Goal: Information Seeking & Learning: Learn about a topic

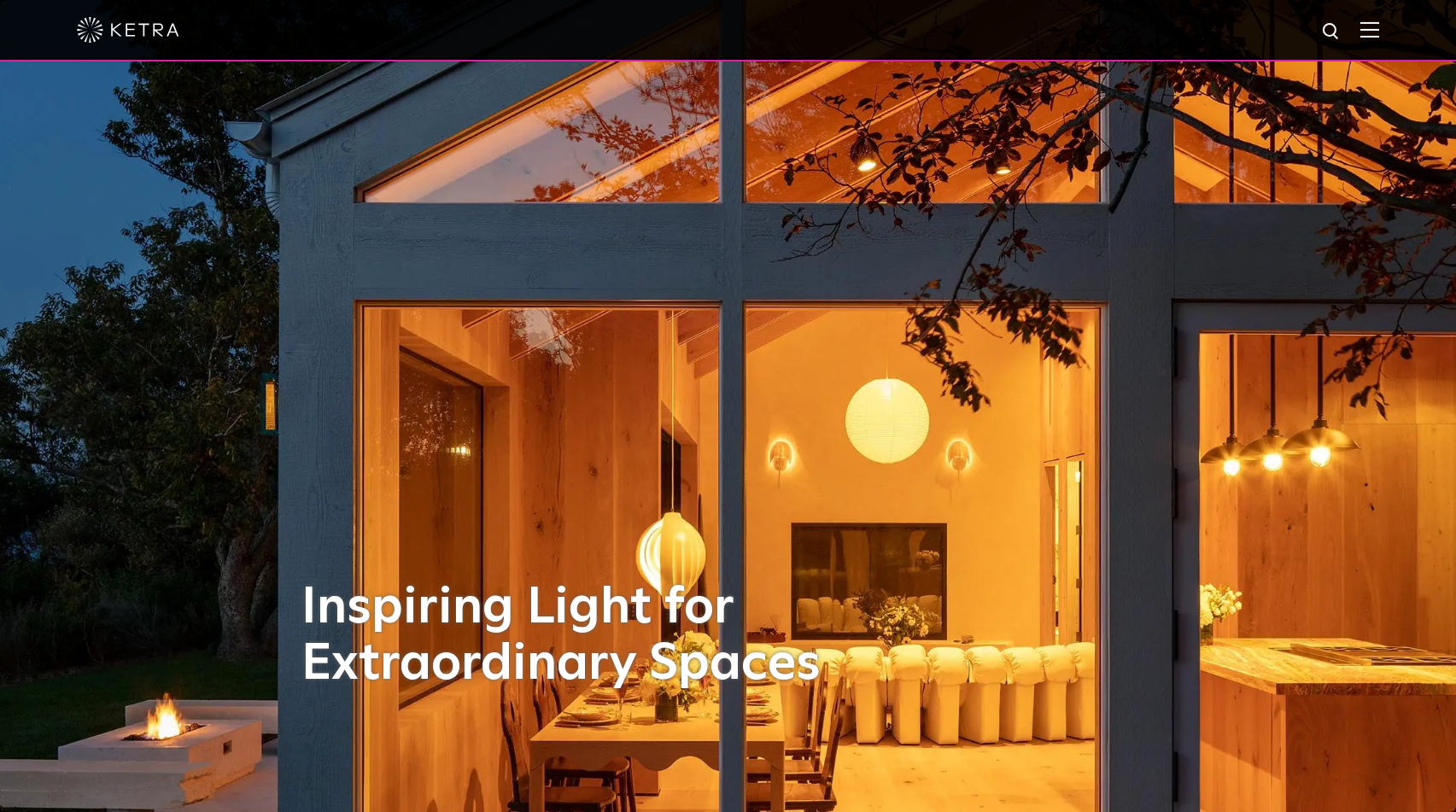
click at [329, 187] on div "Inspiring Light for Extraordinary Spaces" at bounding box center [728, 406] width 853 height 812
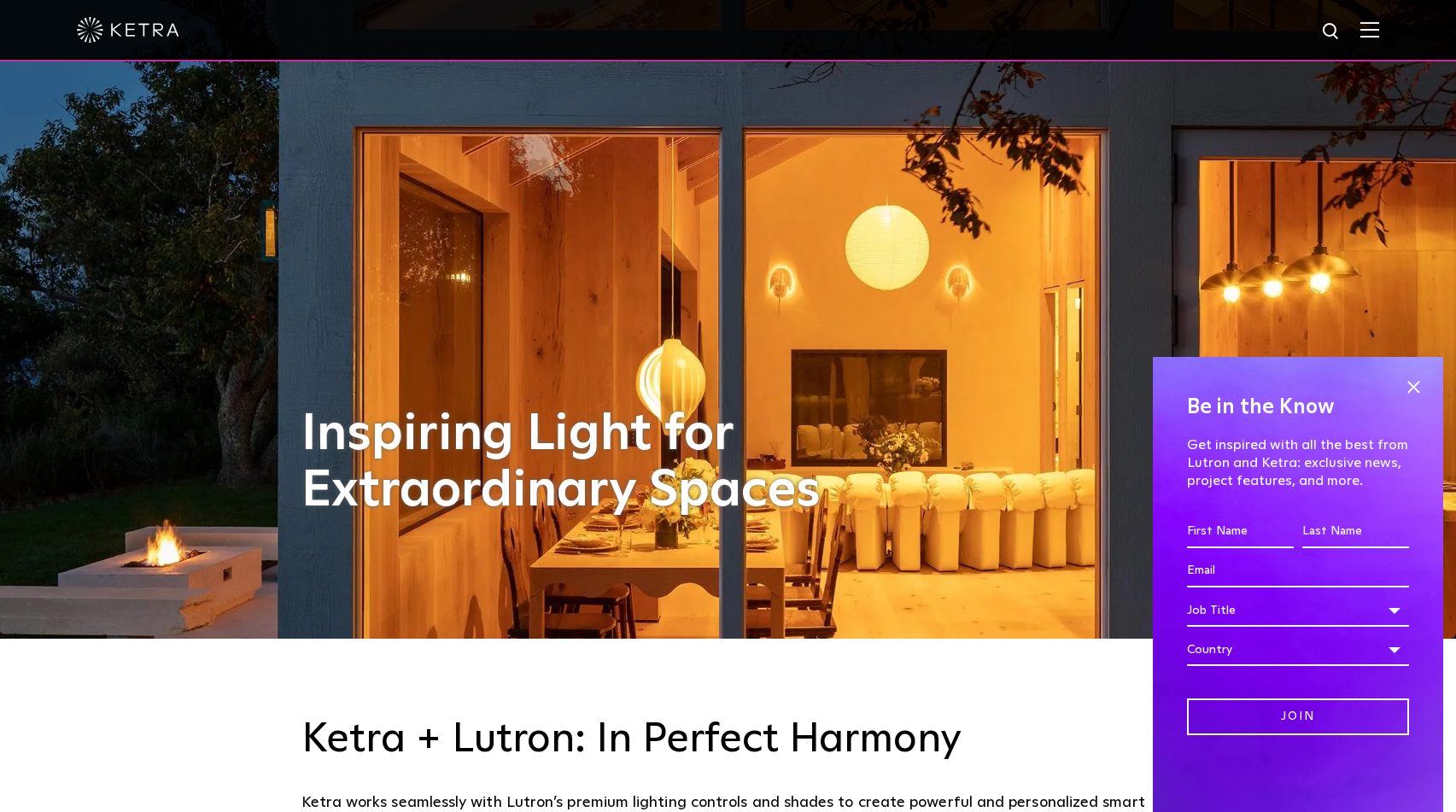
scroll to position [174, 0]
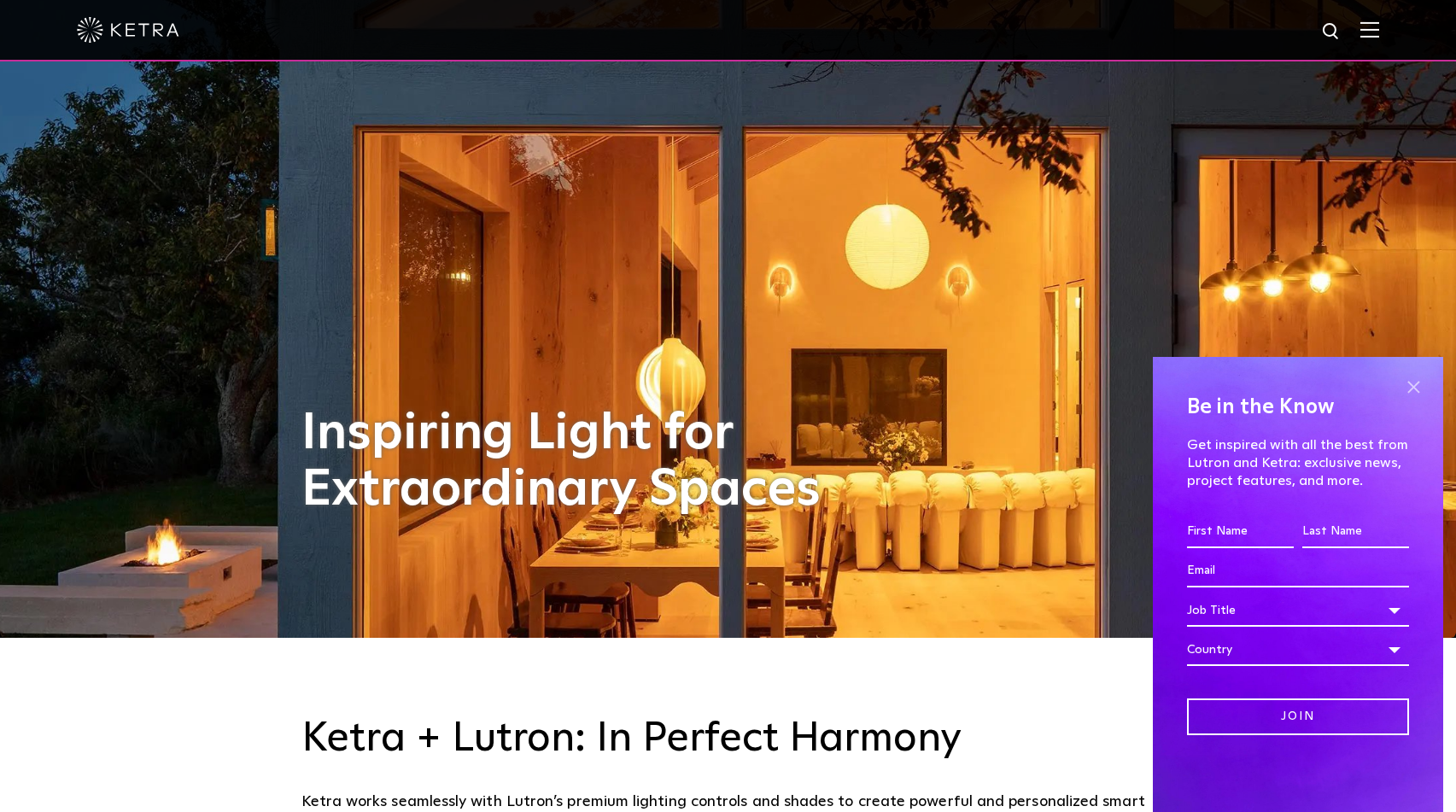
click at [1410, 384] on span at bounding box center [1413, 386] width 26 height 26
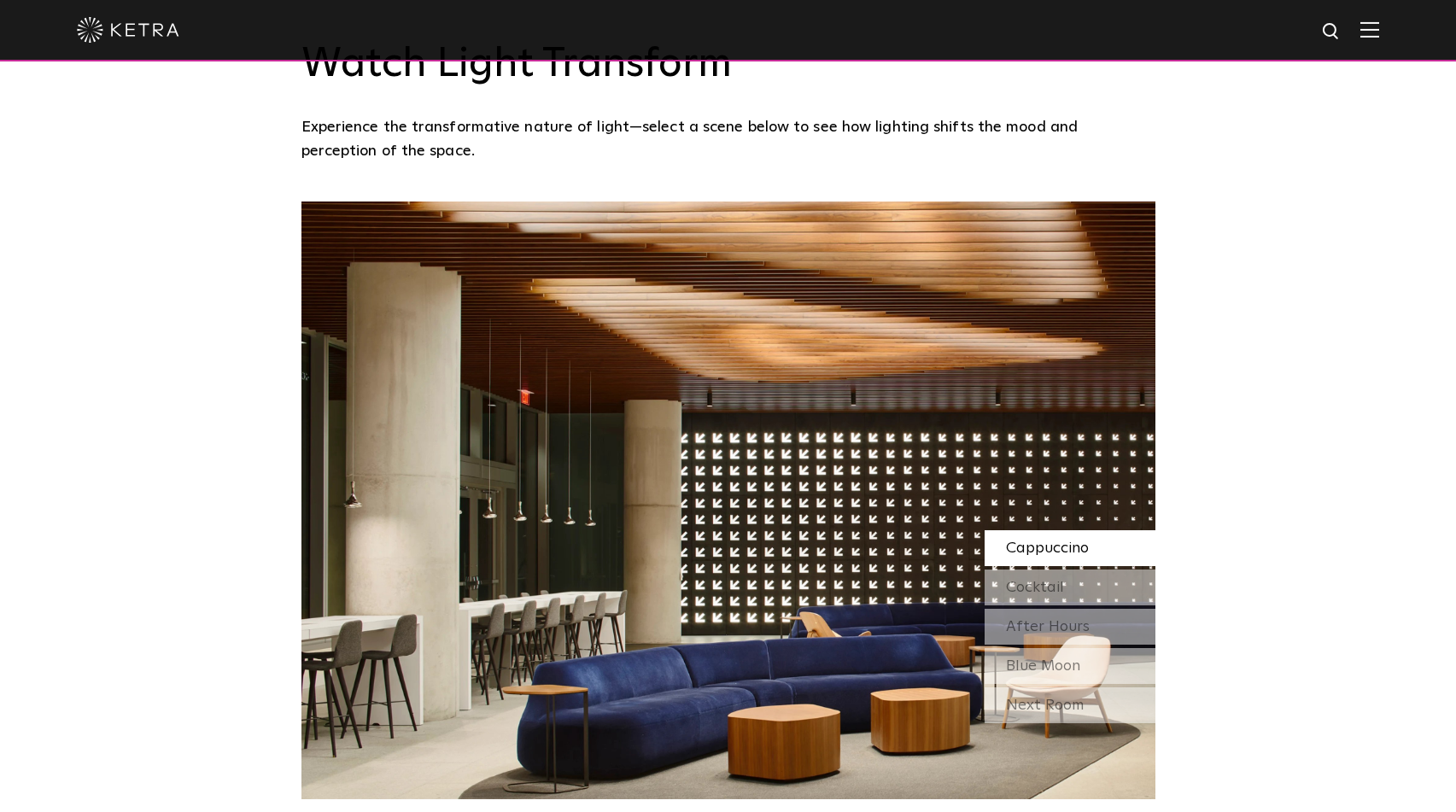
scroll to position [1461, 0]
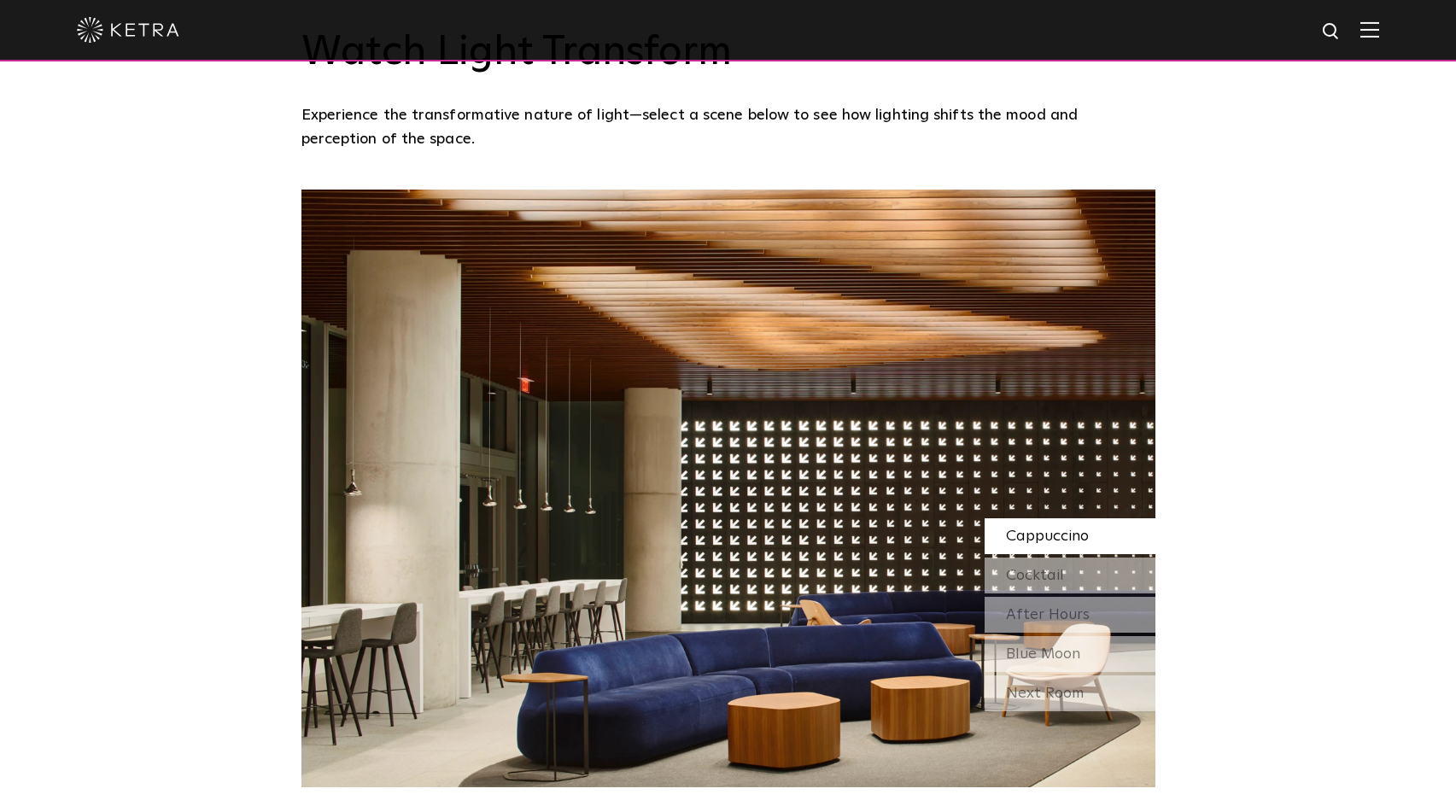
click at [1061, 539] on span "Cappuccino" at bounding box center [1047, 536] width 82 height 16
click at [1068, 574] on div "Cocktail" at bounding box center [1070, 575] width 170 height 36
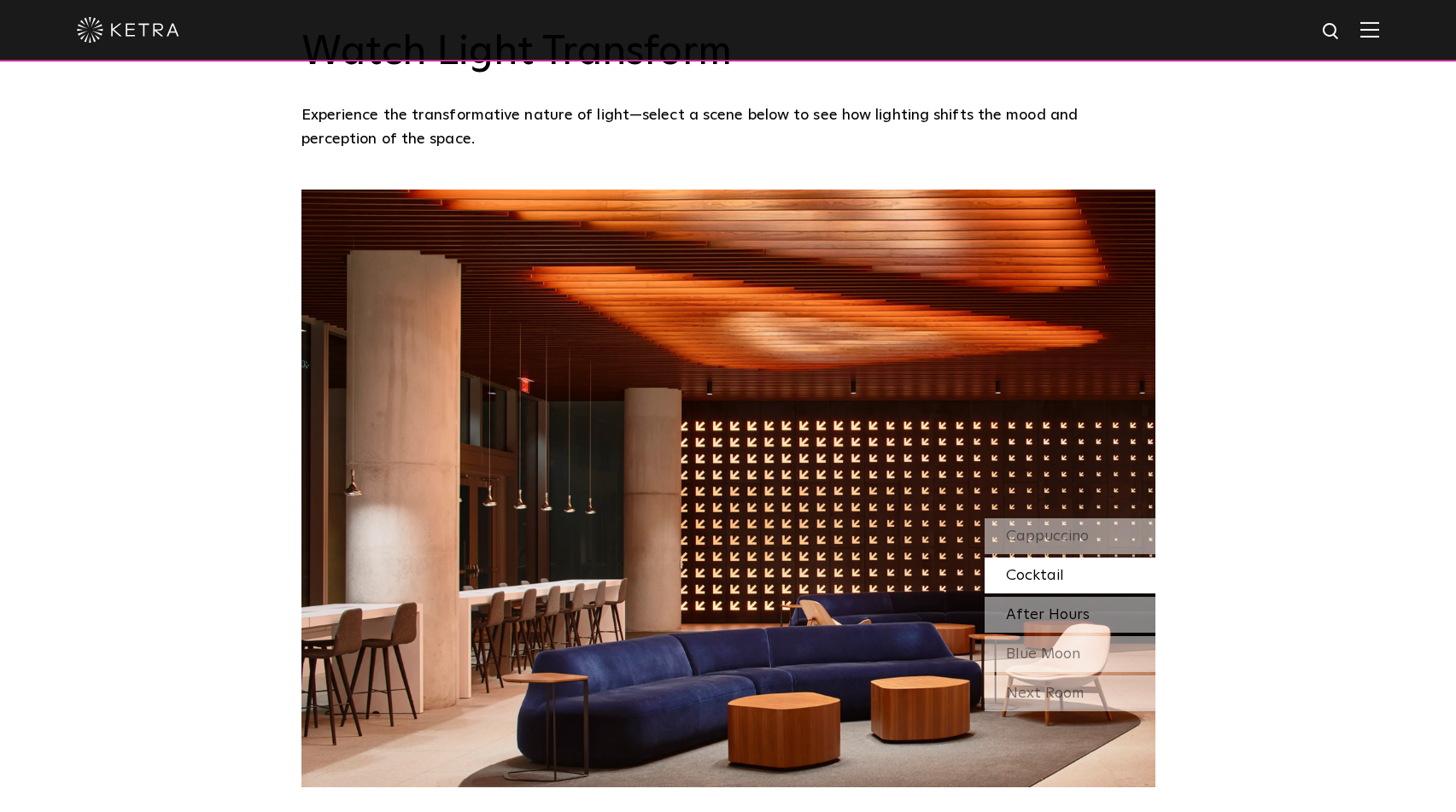
click at [1040, 603] on div "After Hours" at bounding box center [1070, 614] width 170 height 36
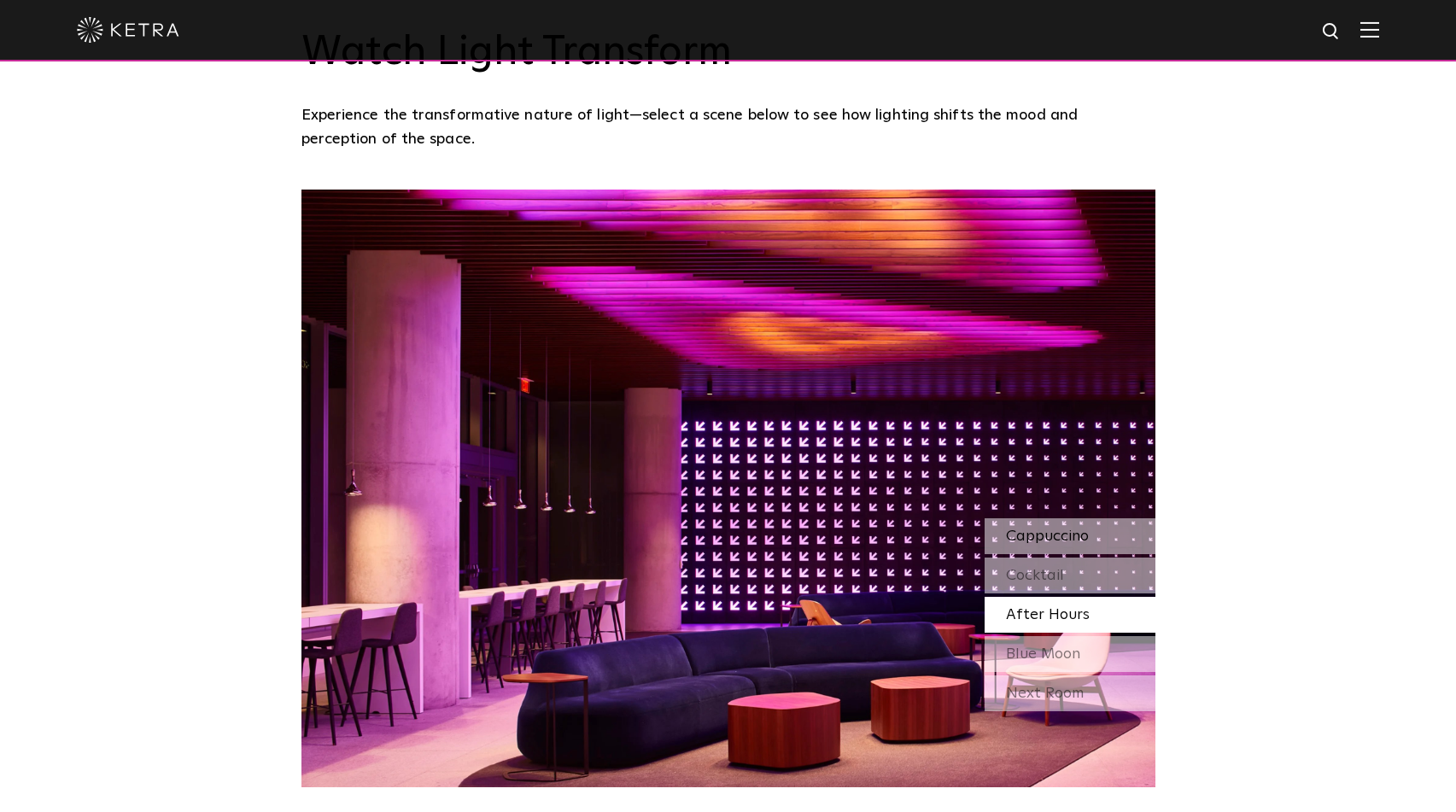
click at [1028, 528] on span "Cappuccino" at bounding box center [1047, 536] width 82 height 16
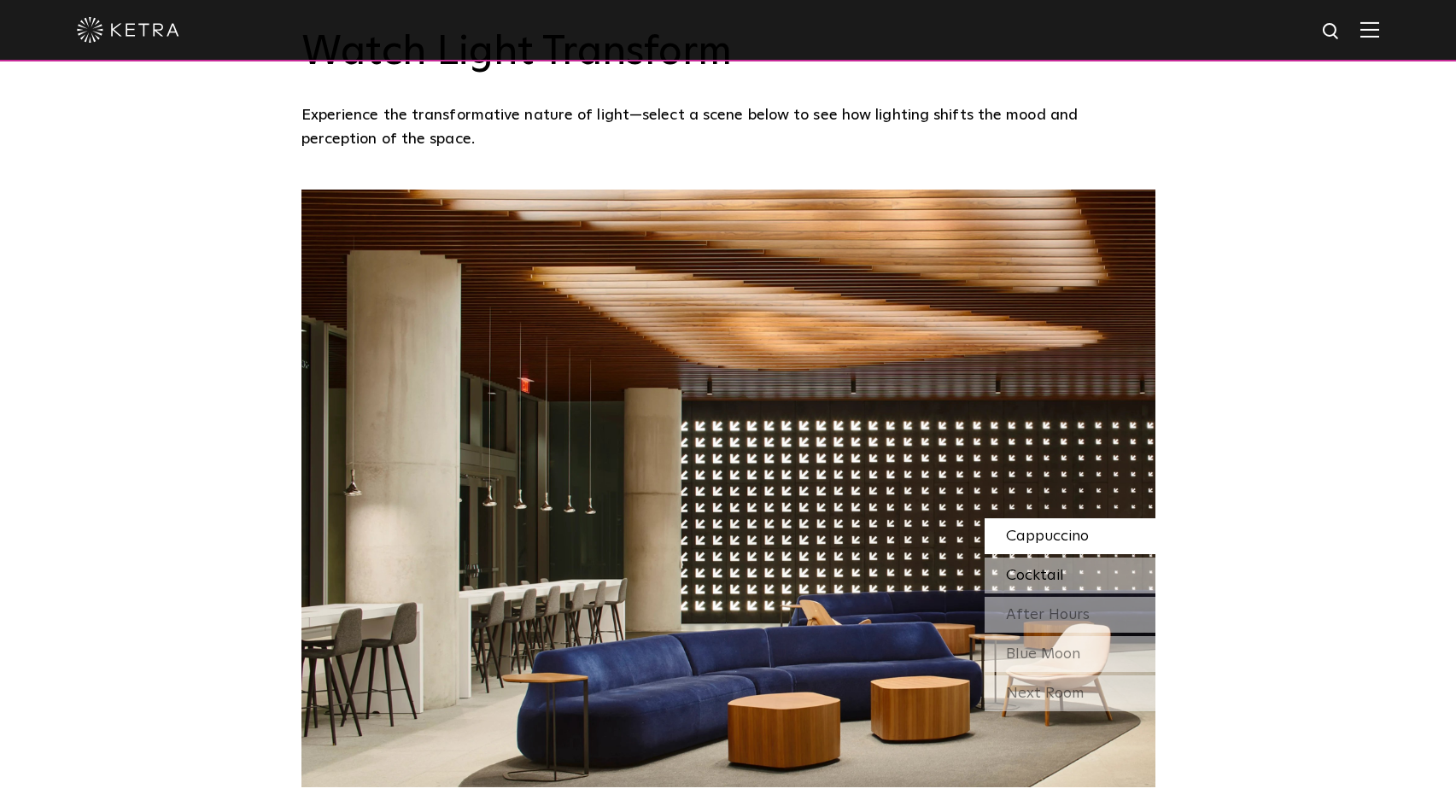
click at [1035, 568] on span "Cocktail" at bounding box center [1034, 575] width 58 height 16
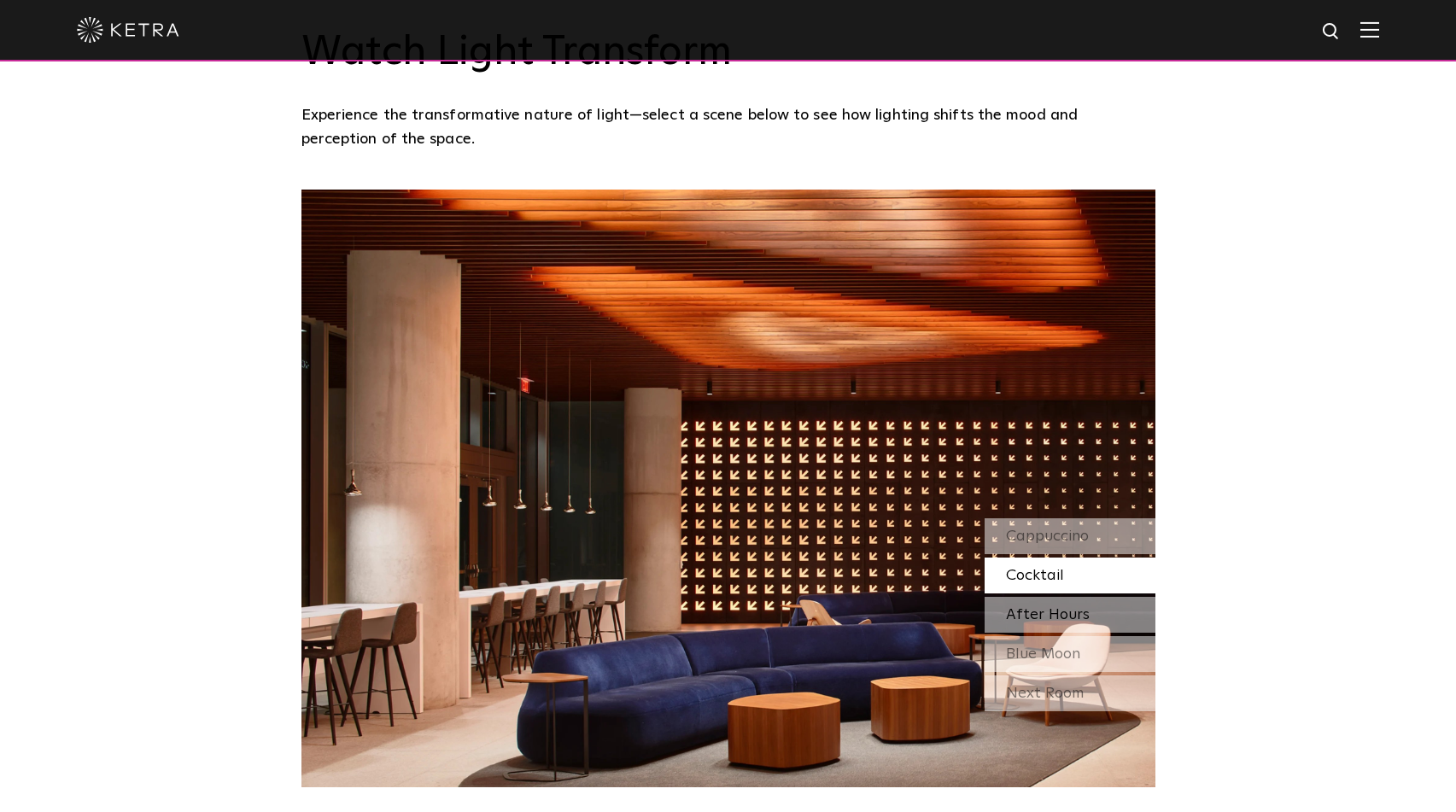
click at [1038, 600] on div "After Hours" at bounding box center [1070, 614] width 170 height 36
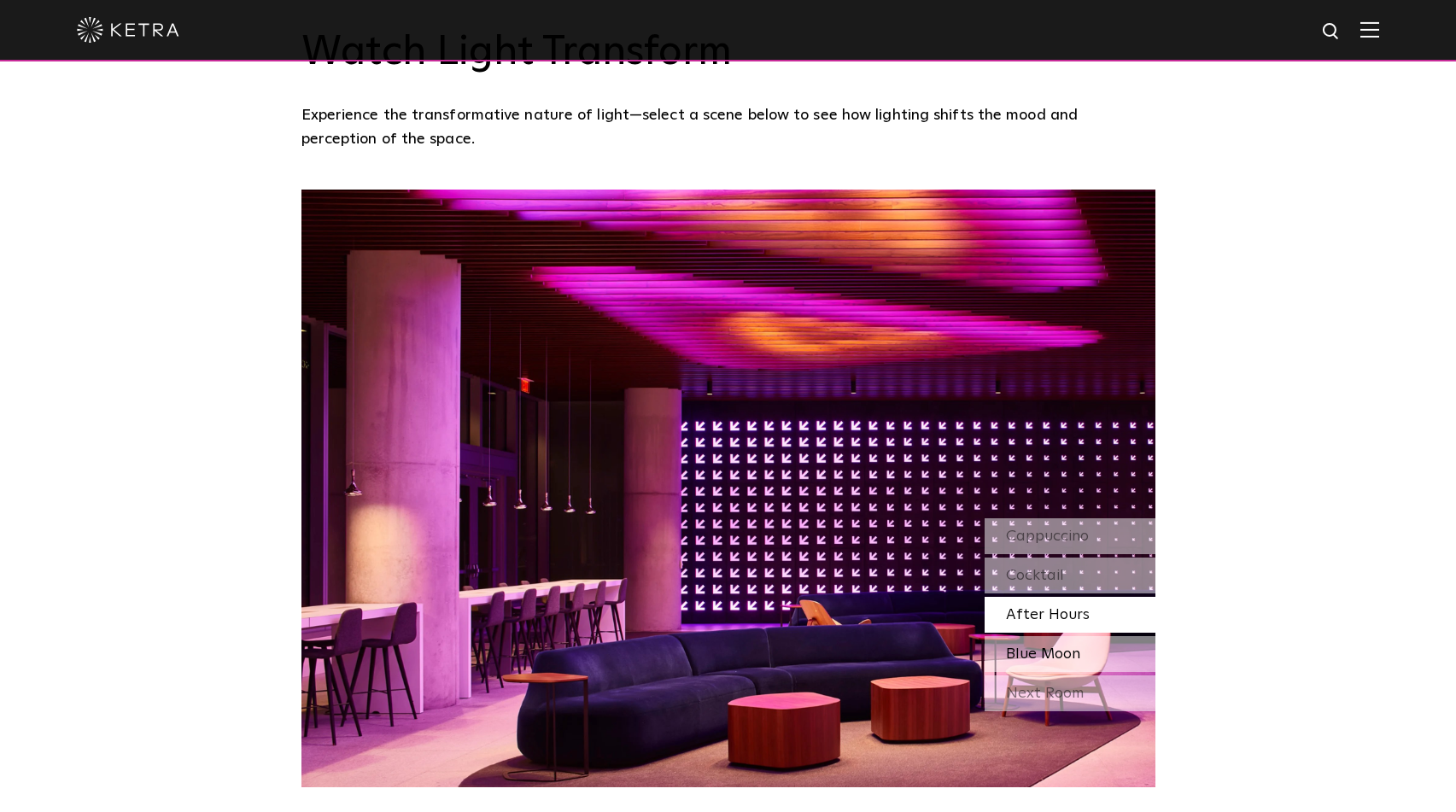
click at [1031, 650] on span "Blue Moon" at bounding box center [1042, 654] width 74 height 16
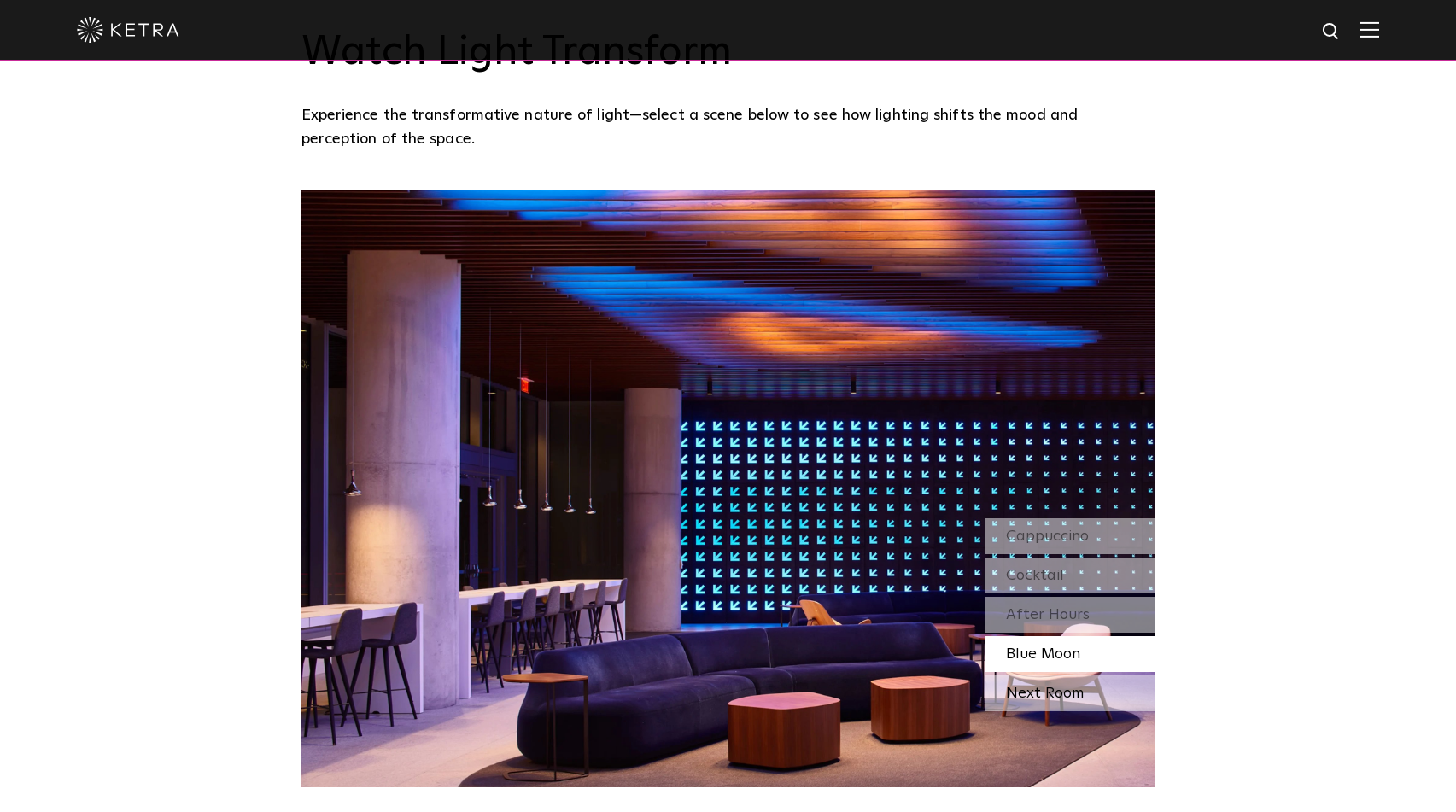
click at [1038, 698] on div "Next Room" at bounding box center [1070, 692] width 170 height 36
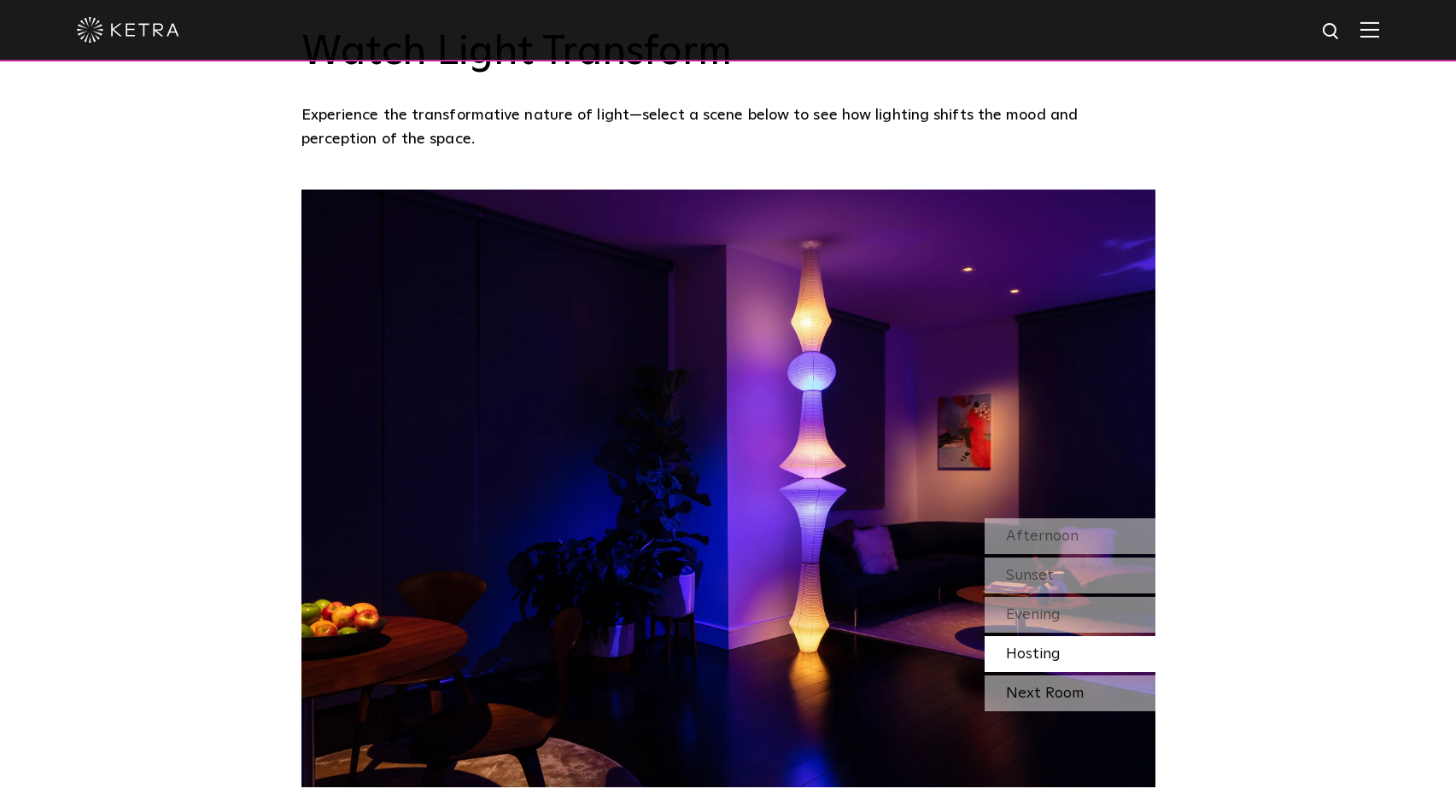
click at [1045, 689] on div "Next Room" at bounding box center [1070, 692] width 170 height 36
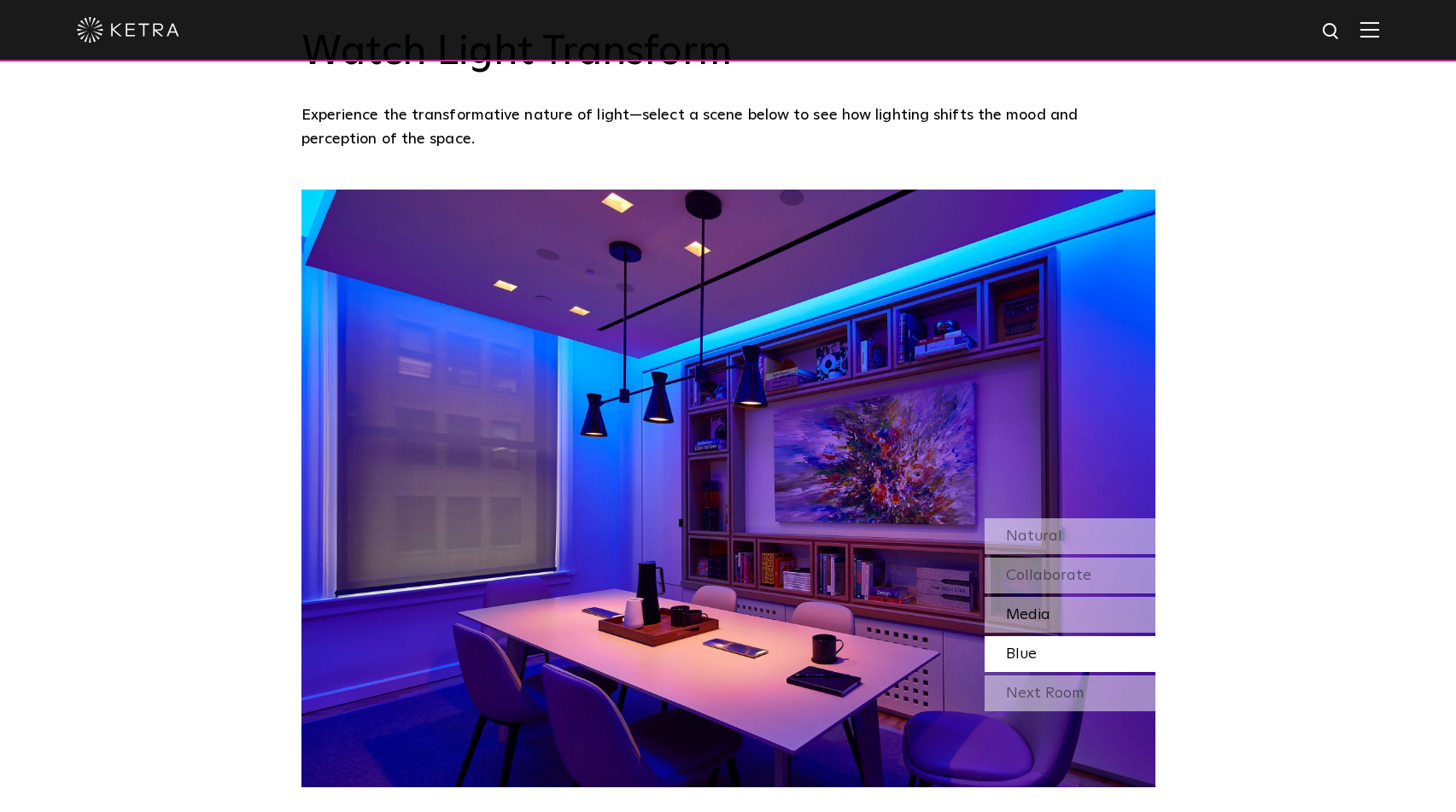
click at [1038, 610] on span "Media" at bounding box center [1027, 614] width 44 height 16
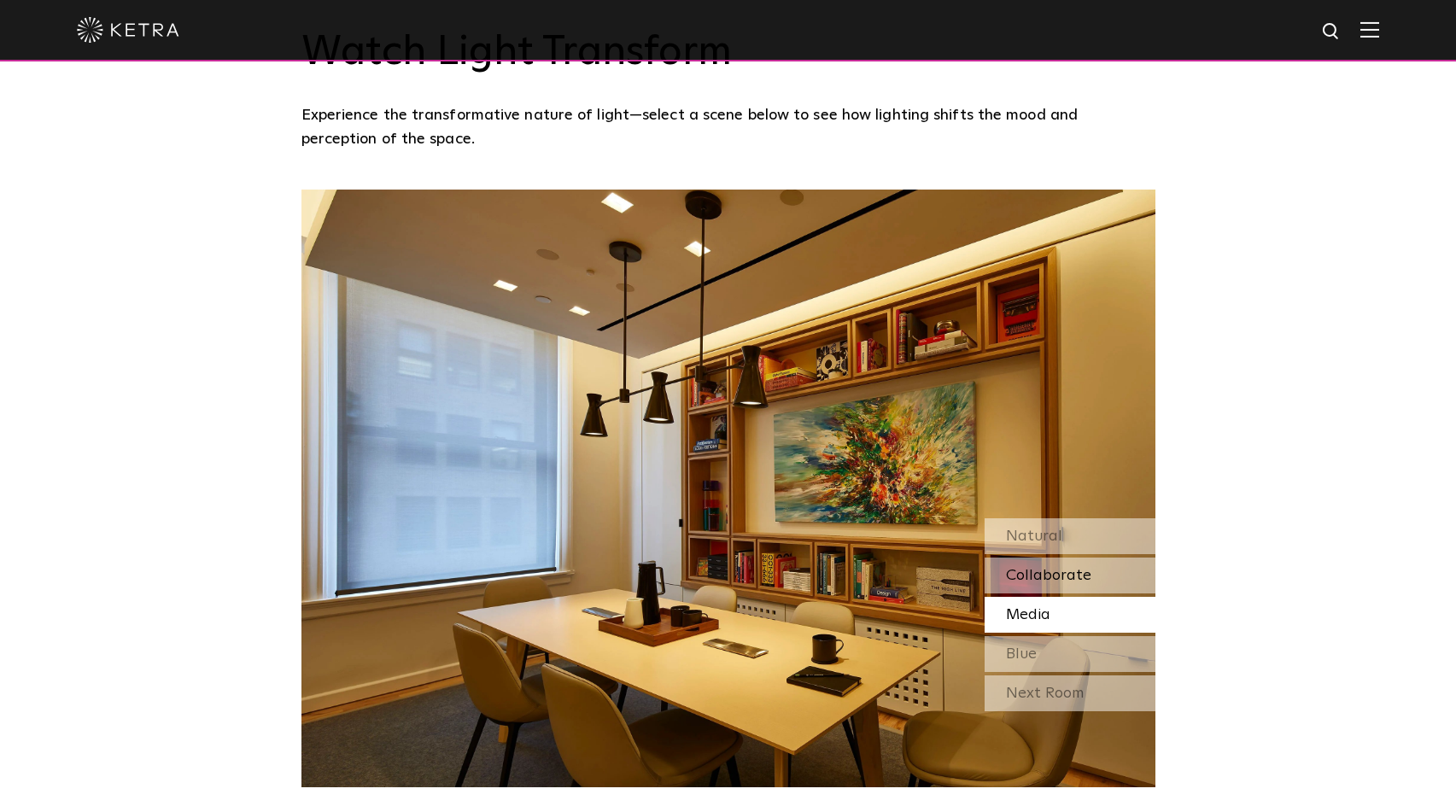
click at [1038, 565] on div "Collaborate" at bounding box center [1070, 575] width 170 height 36
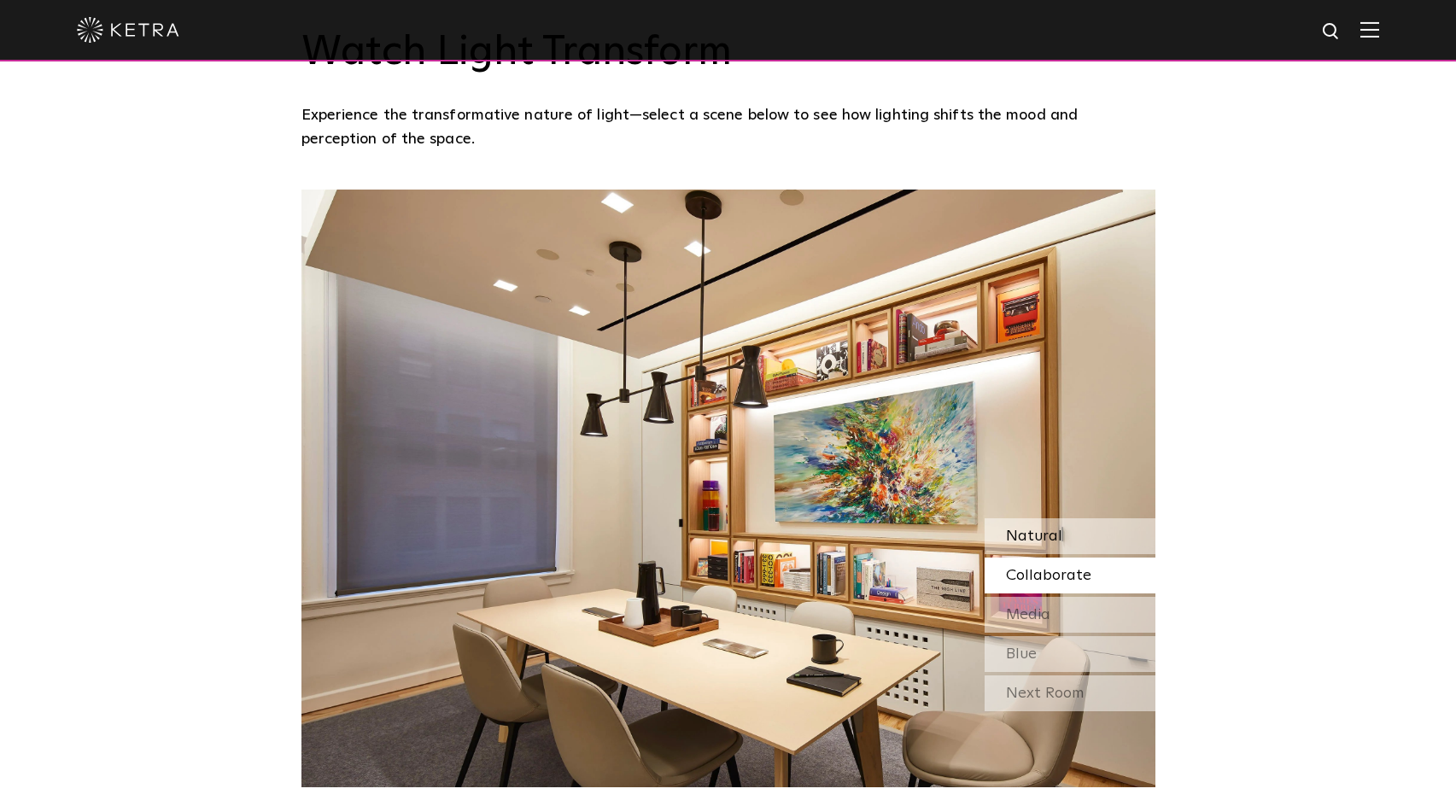
click at [1031, 524] on div "Natural" at bounding box center [1070, 536] width 170 height 36
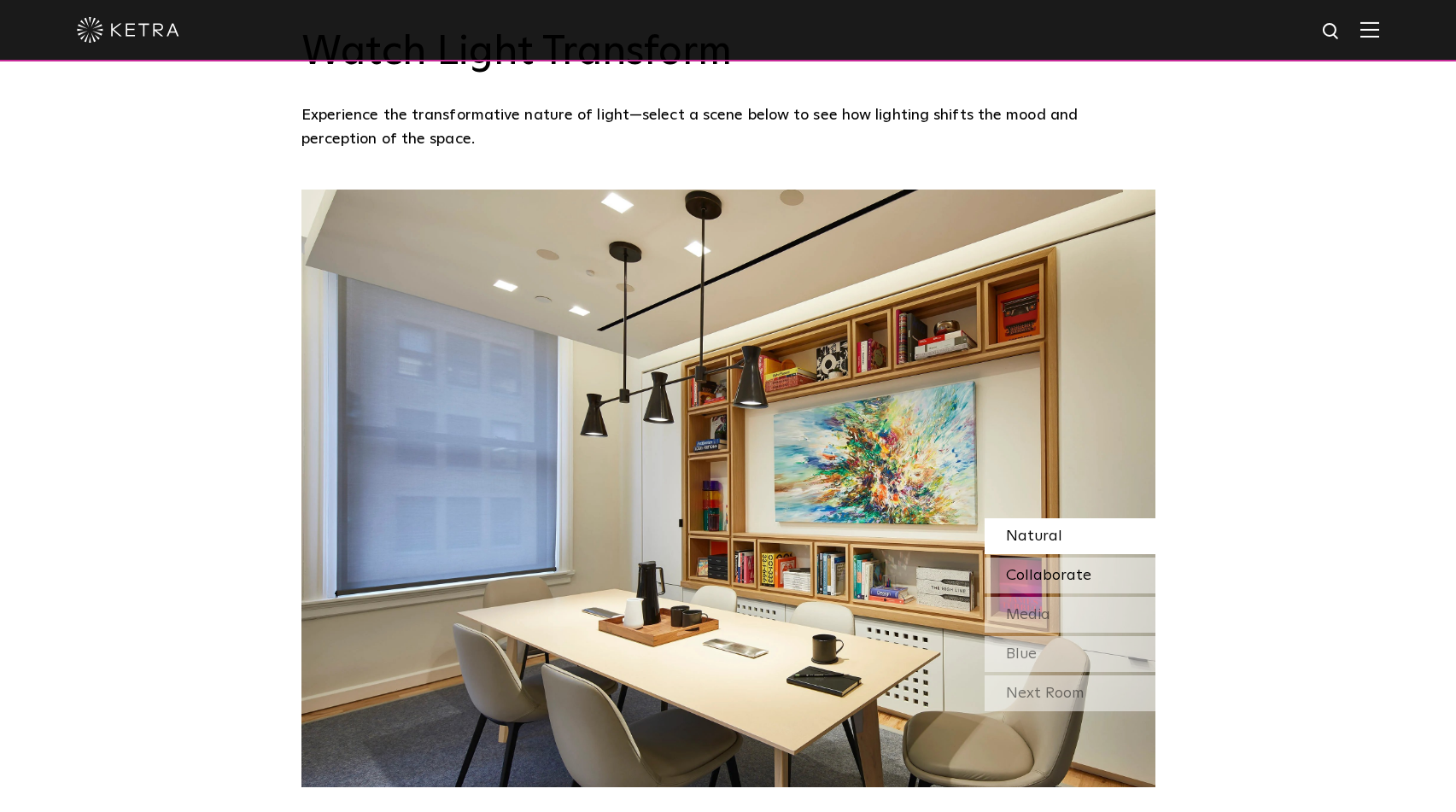
click at [1045, 585] on div "Collaborate" at bounding box center [1070, 575] width 170 height 36
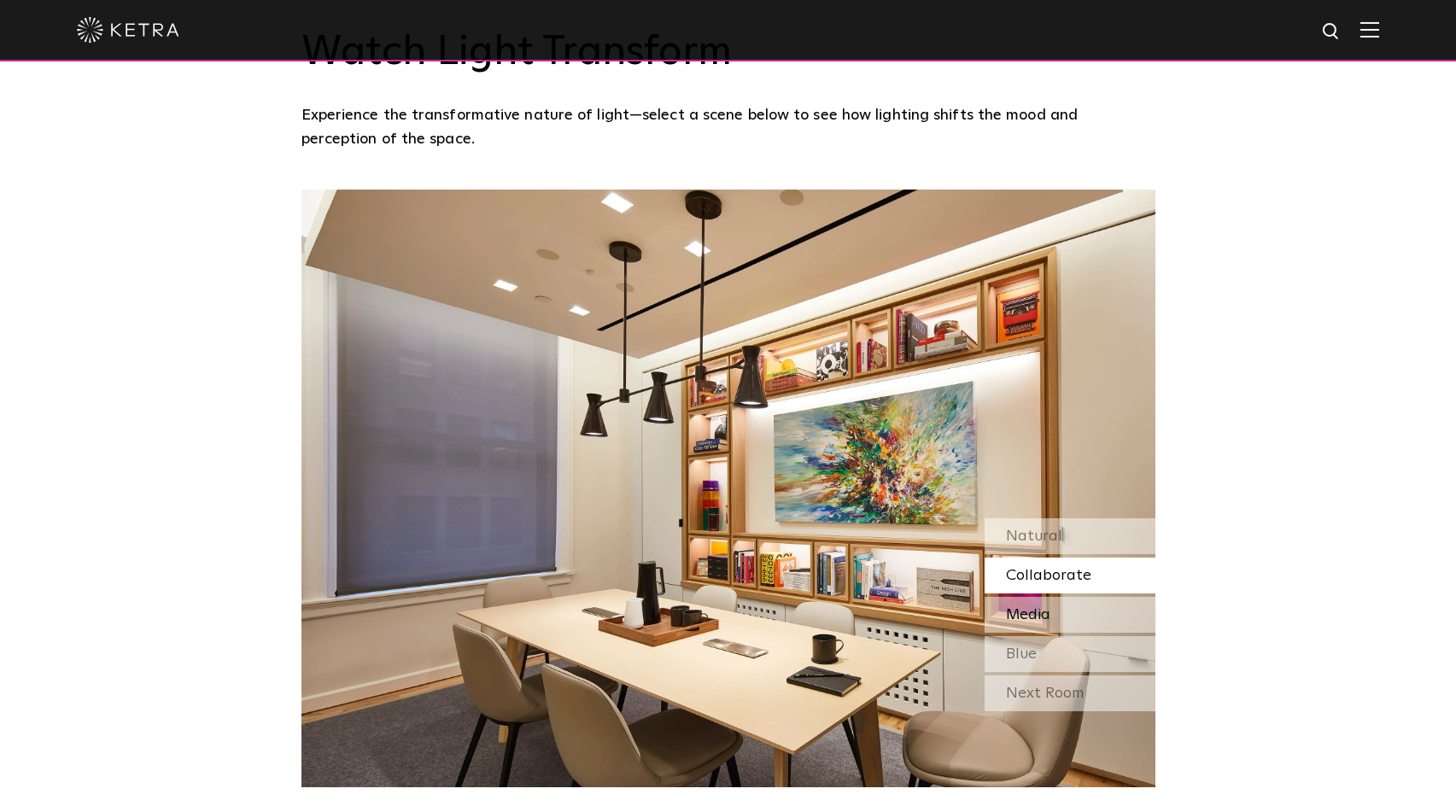
click at [1043, 602] on div "Media" at bounding box center [1070, 614] width 170 height 36
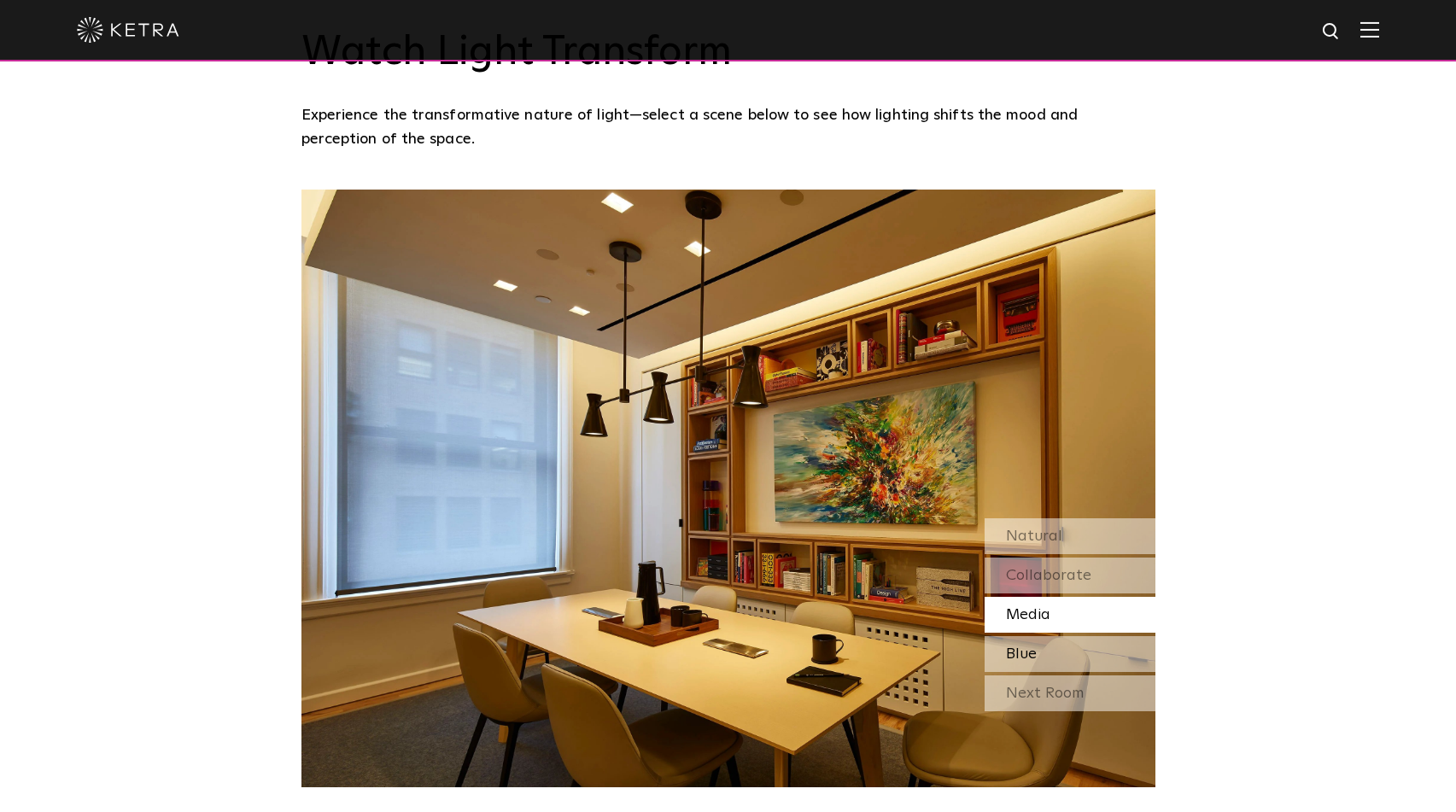
click at [1054, 655] on div "Blue" at bounding box center [1070, 654] width 170 height 36
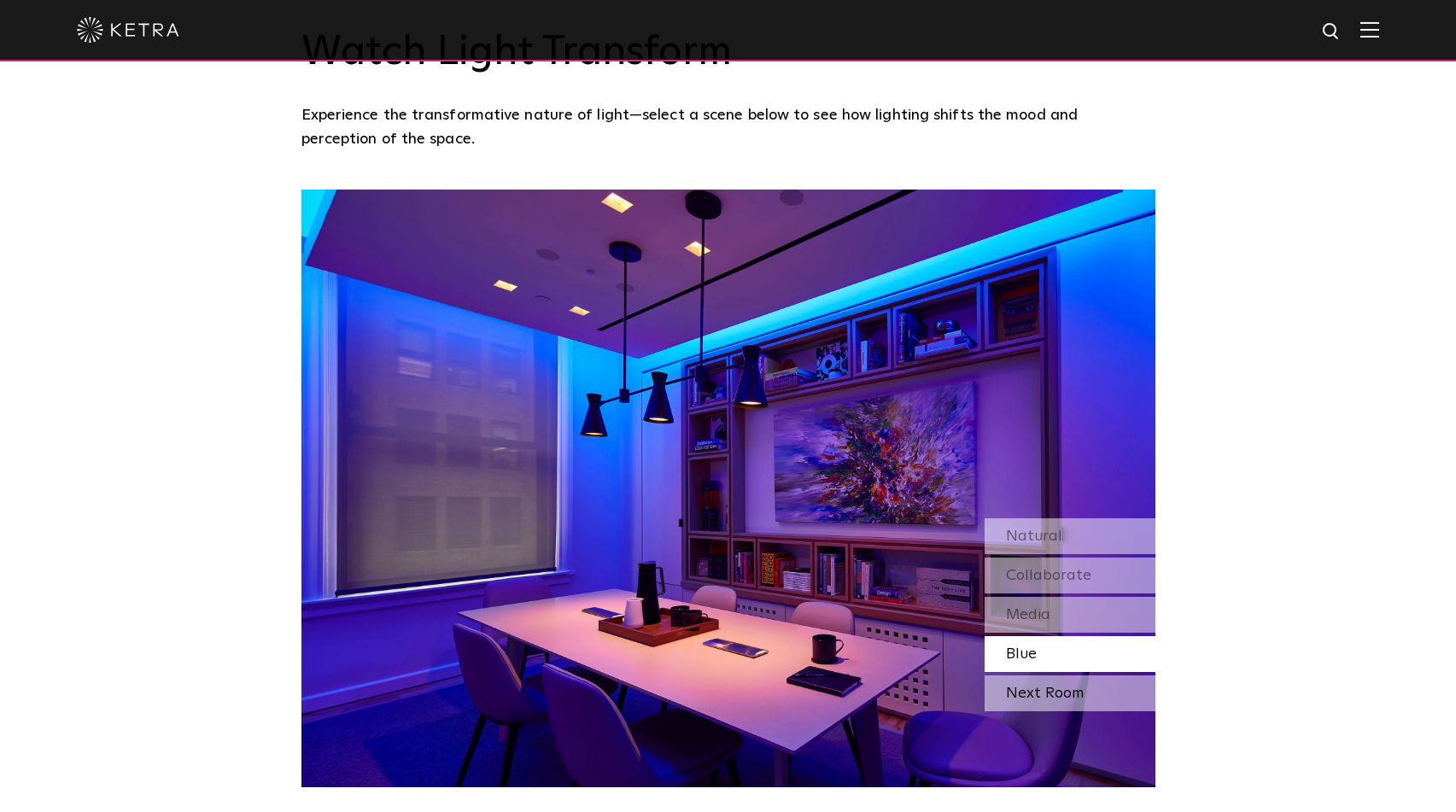
click at [1054, 700] on div "Next Room" at bounding box center [1070, 692] width 170 height 36
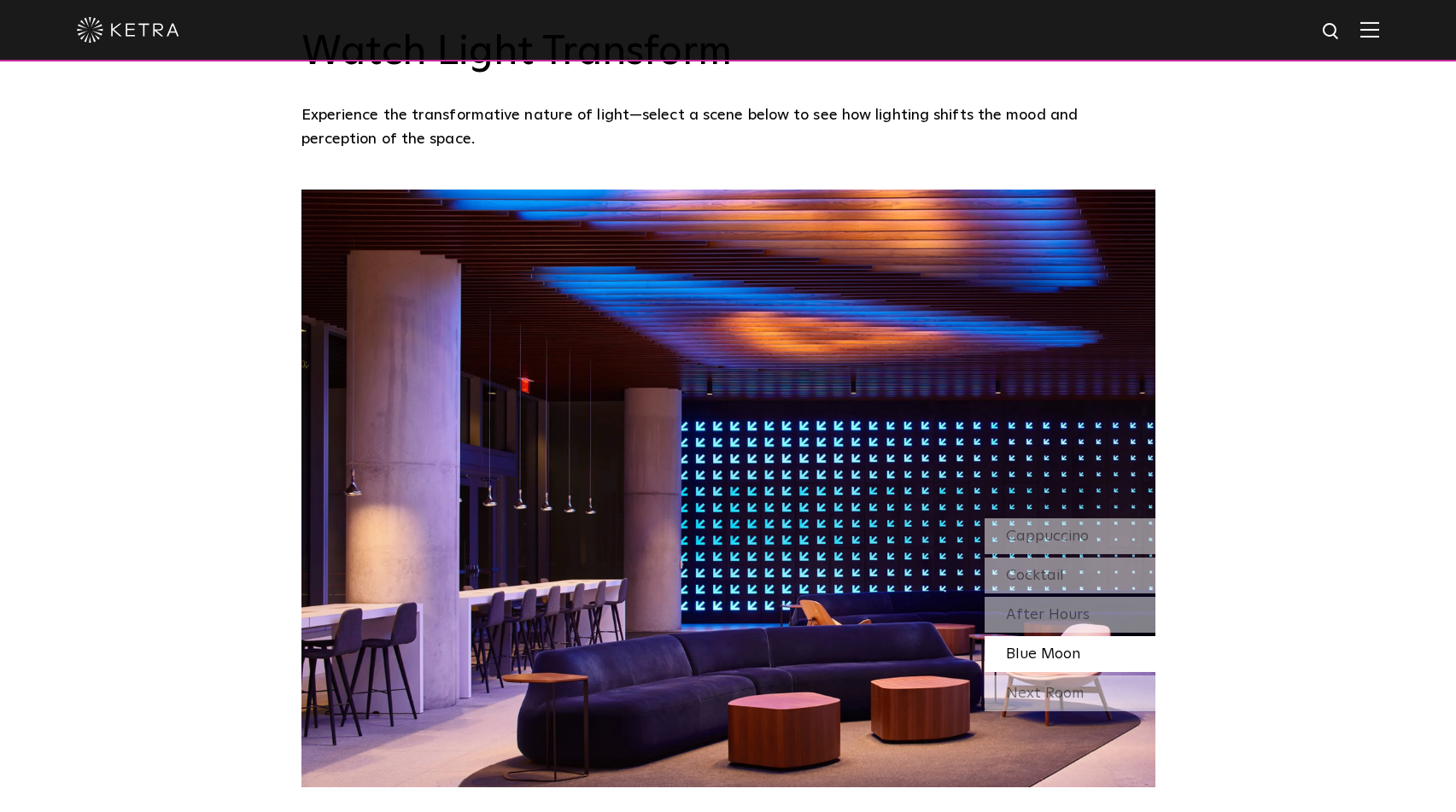
click at [1054, 700] on div "Next Room" at bounding box center [1070, 692] width 170 height 36
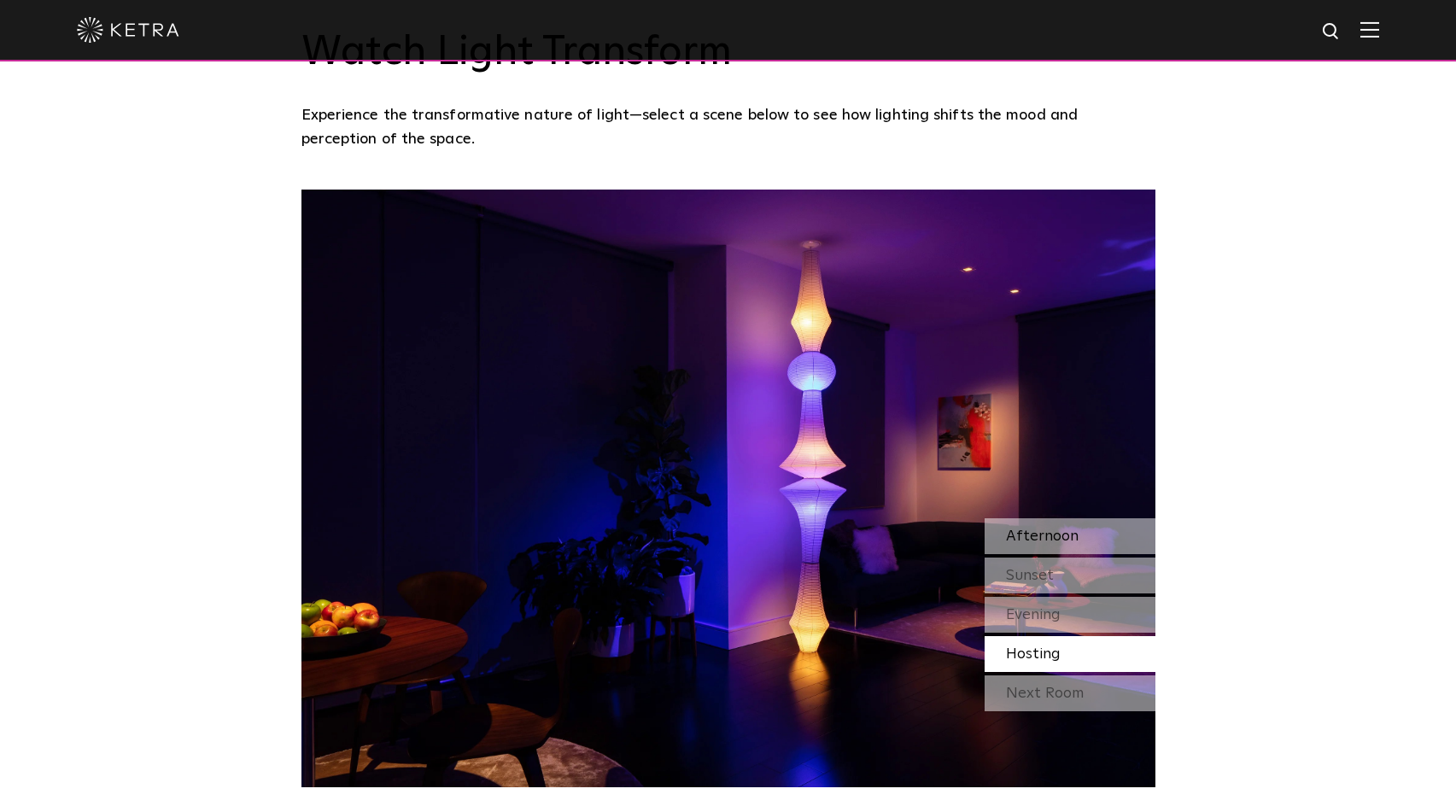
click at [1041, 542] on div "Afternoon" at bounding box center [1070, 536] width 170 height 36
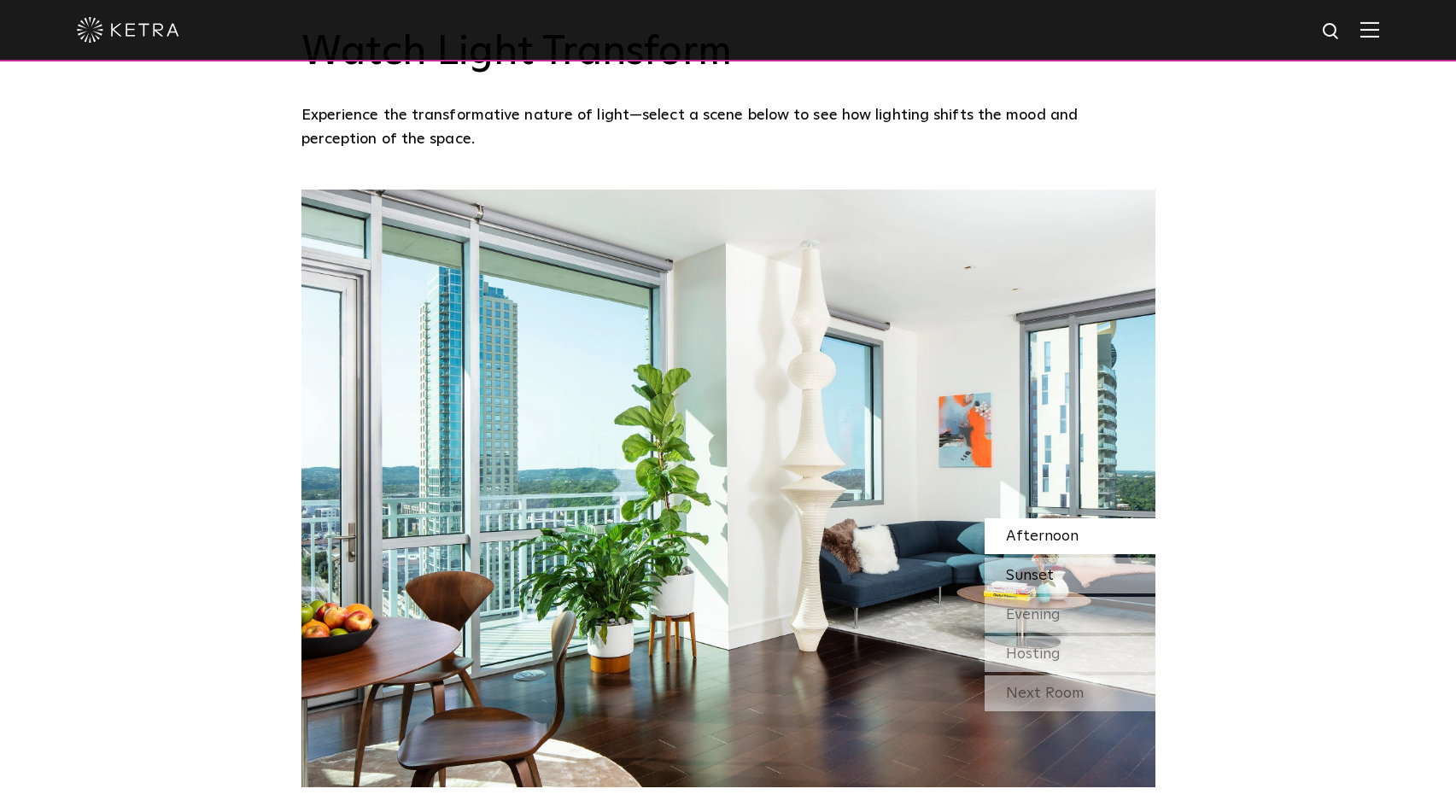
click at [1039, 578] on span "Sunset" at bounding box center [1029, 575] width 48 height 16
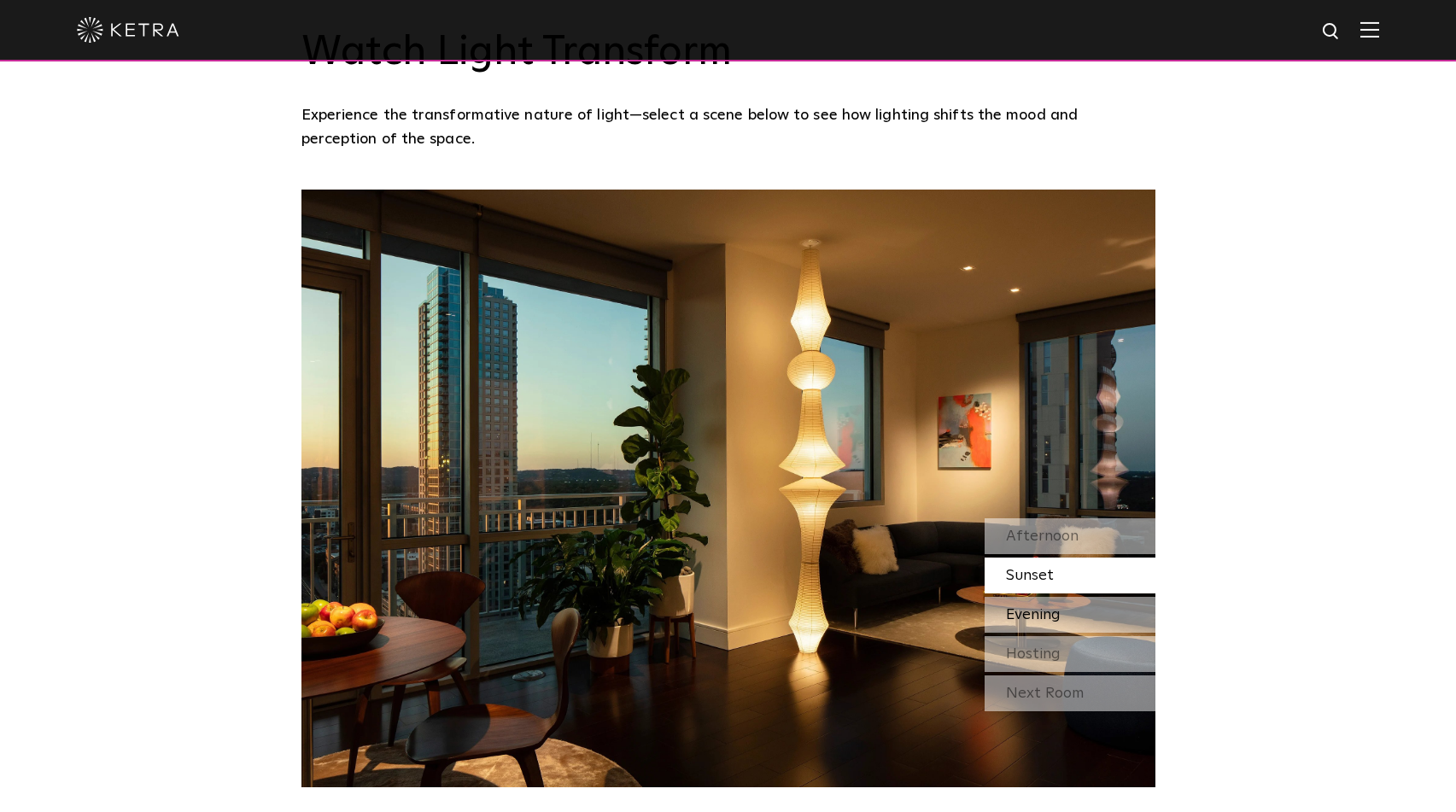
click at [1043, 615] on span "Evening" at bounding box center [1033, 614] width 55 height 16
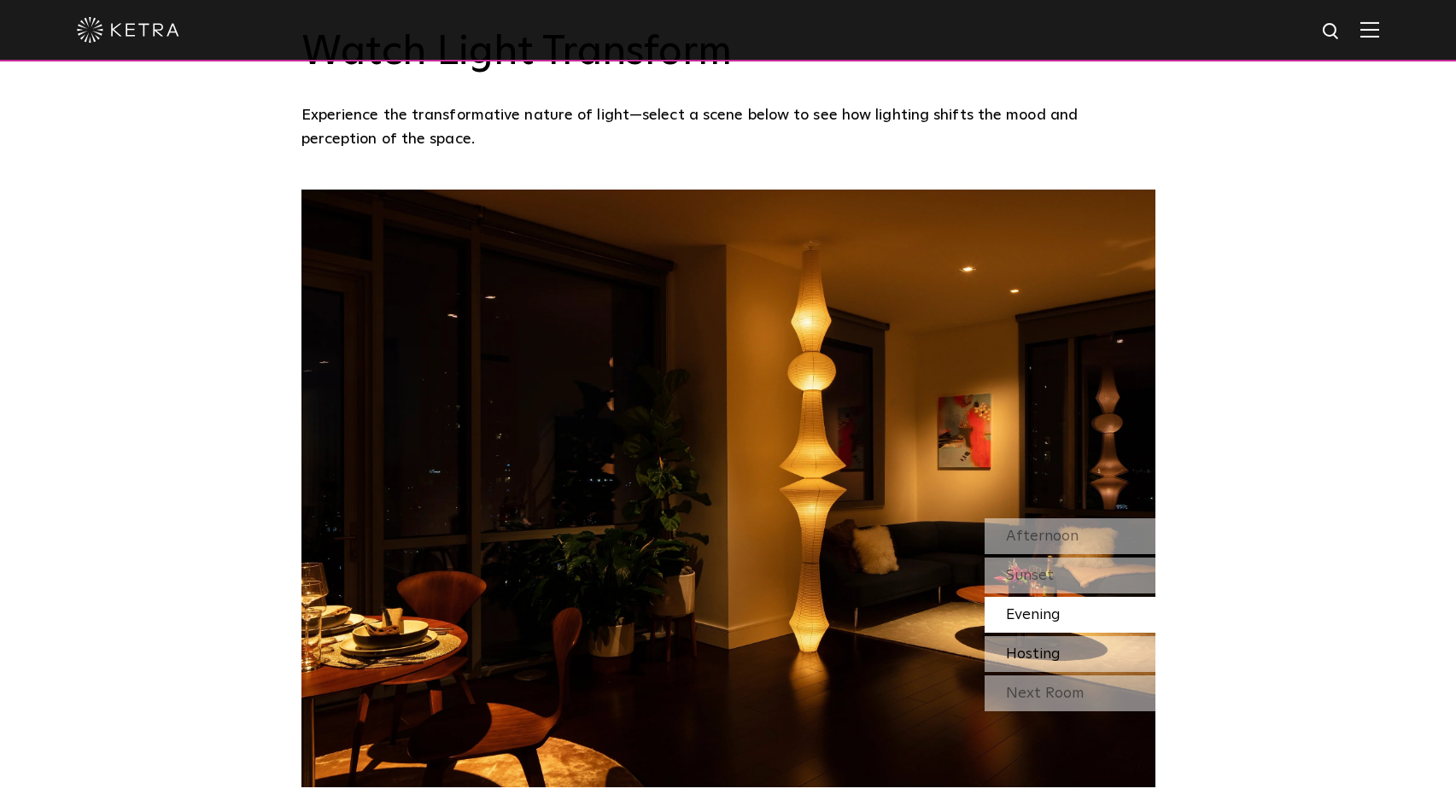
click at [1042, 658] on span "Hosting" at bounding box center [1033, 654] width 55 height 16
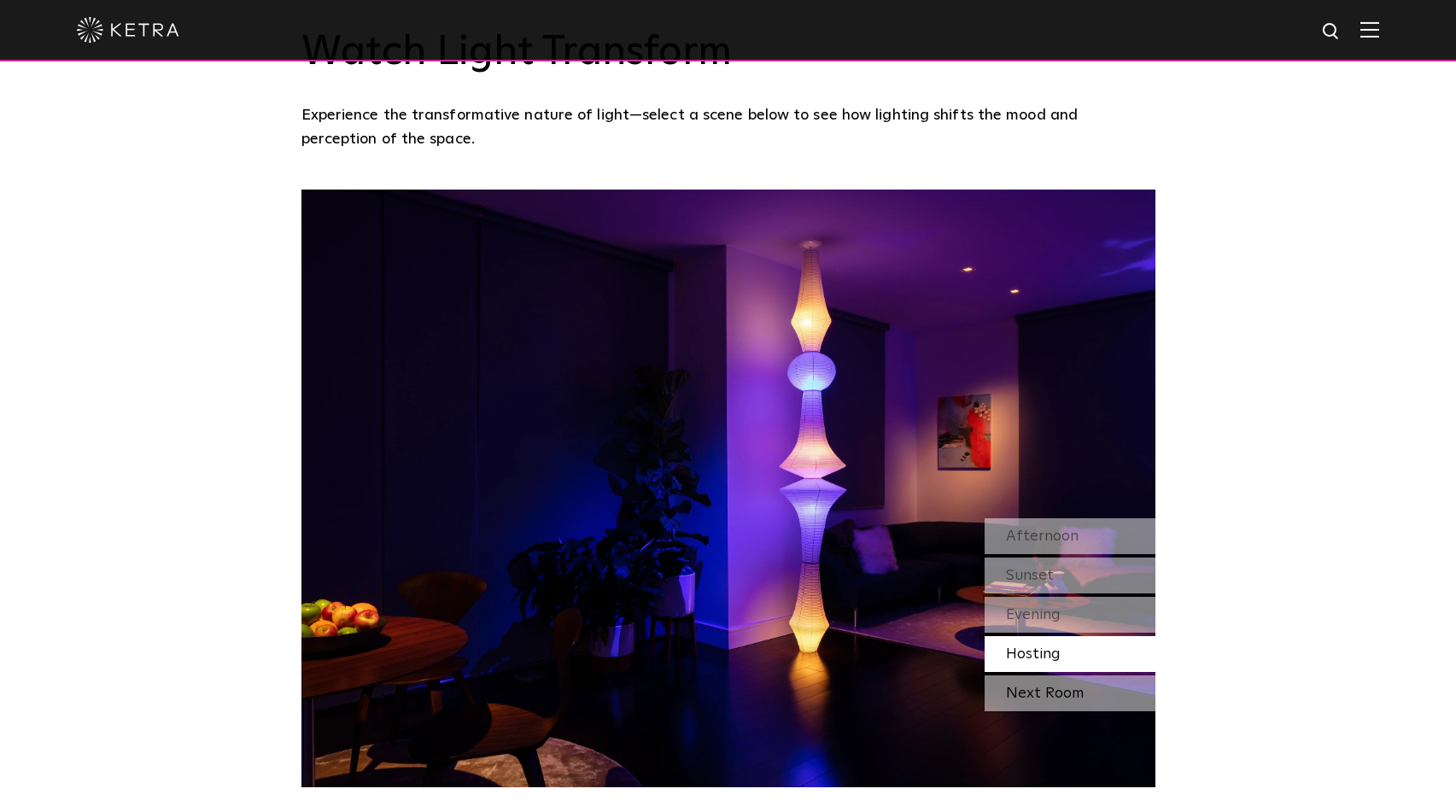
click at [1045, 682] on div "Next Room" at bounding box center [1070, 692] width 170 height 36
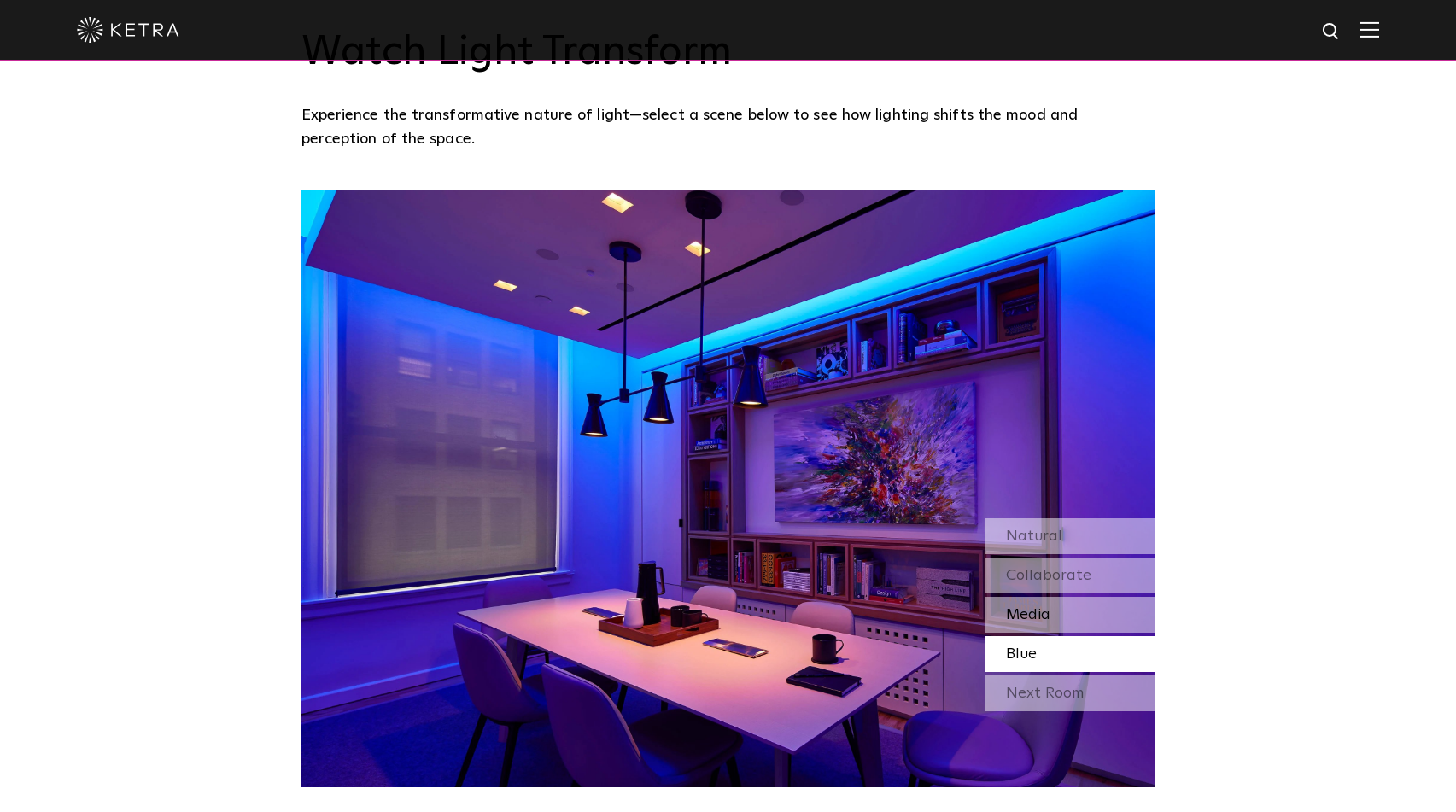
click at [1030, 609] on span "Media" at bounding box center [1027, 614] width 44 height 16
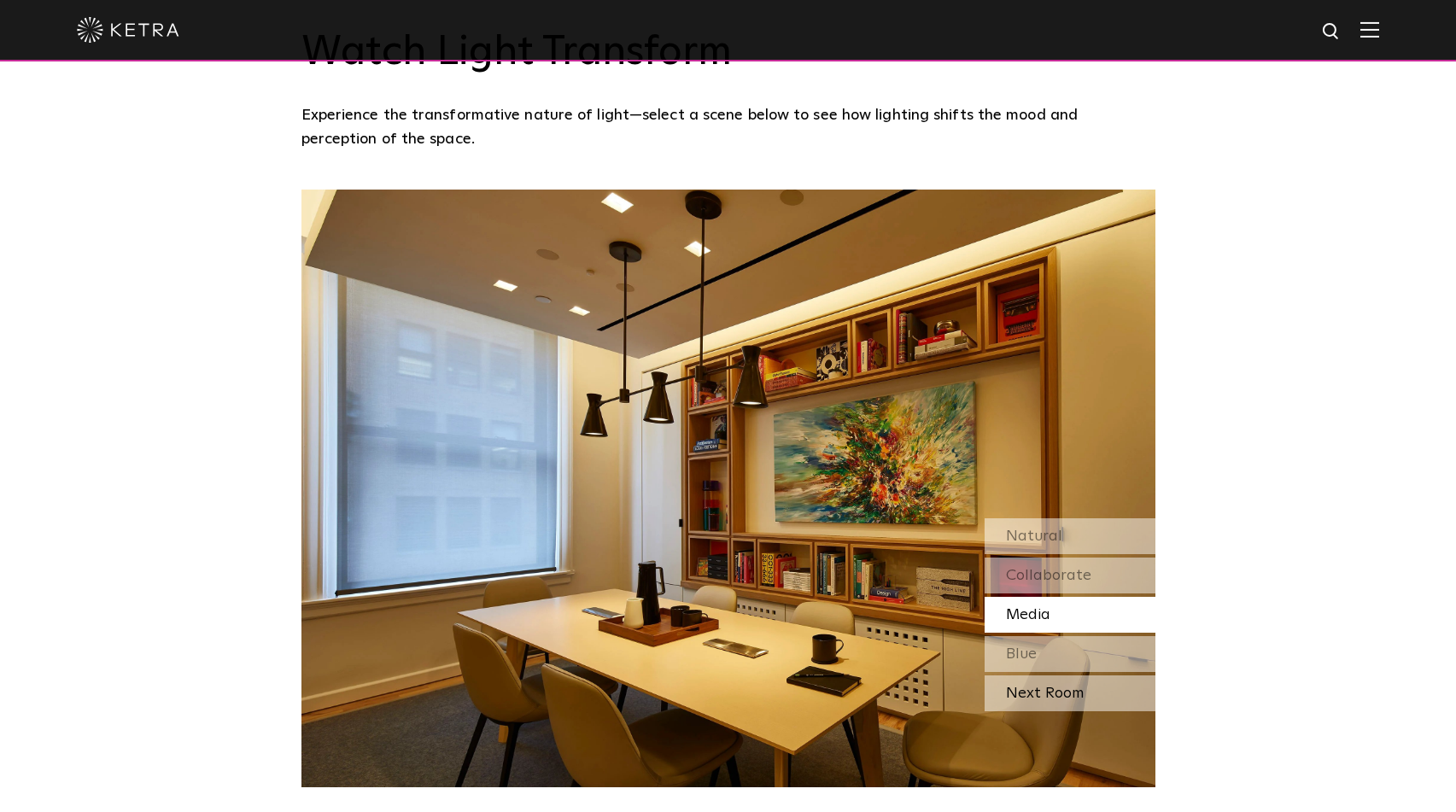
click at [1038, 677] on div "Next Room" at bounding box center [1070, 692] width 170 height 36
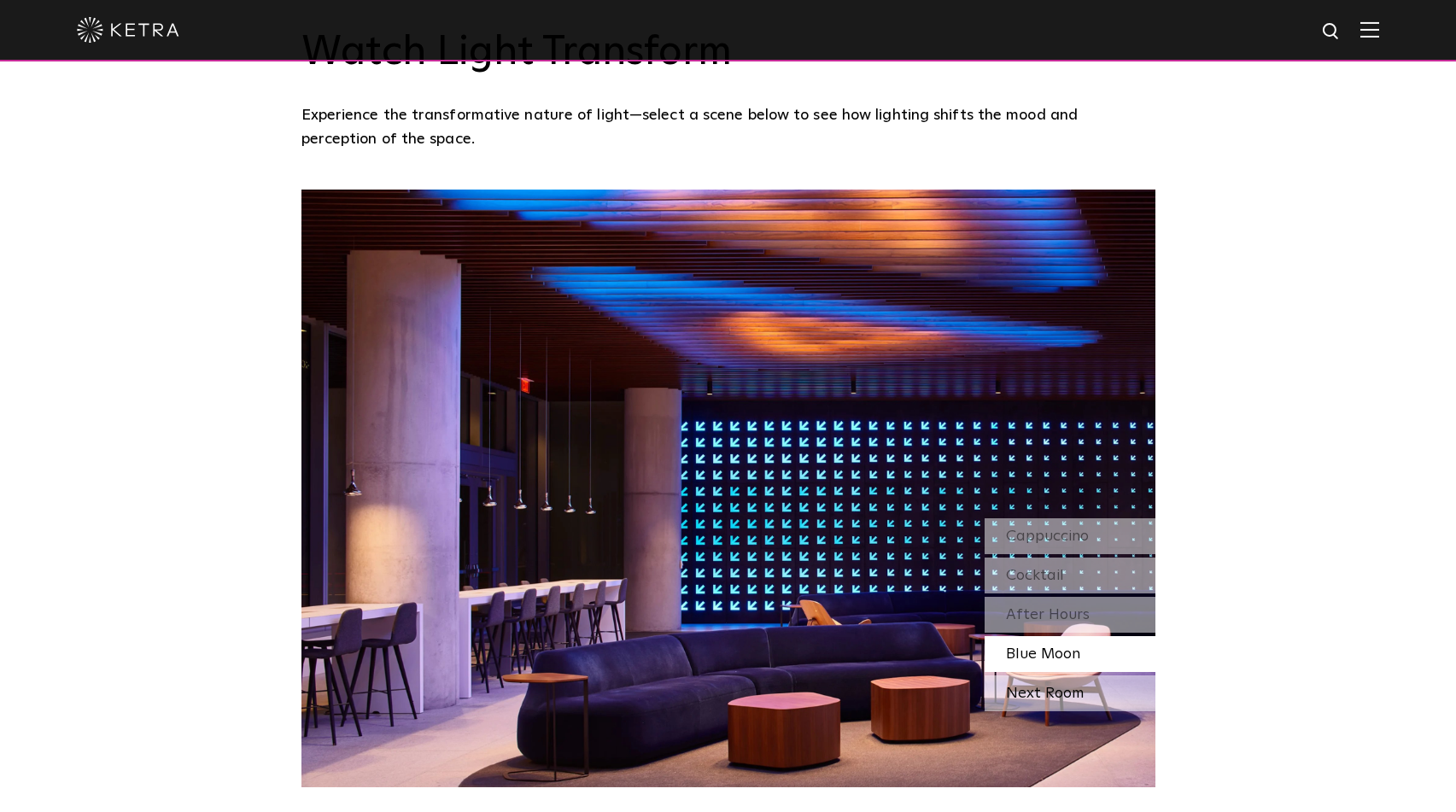
click at [1063, 688] on div "Next Room" at bounding box center [1070, 692] width 170 height 36
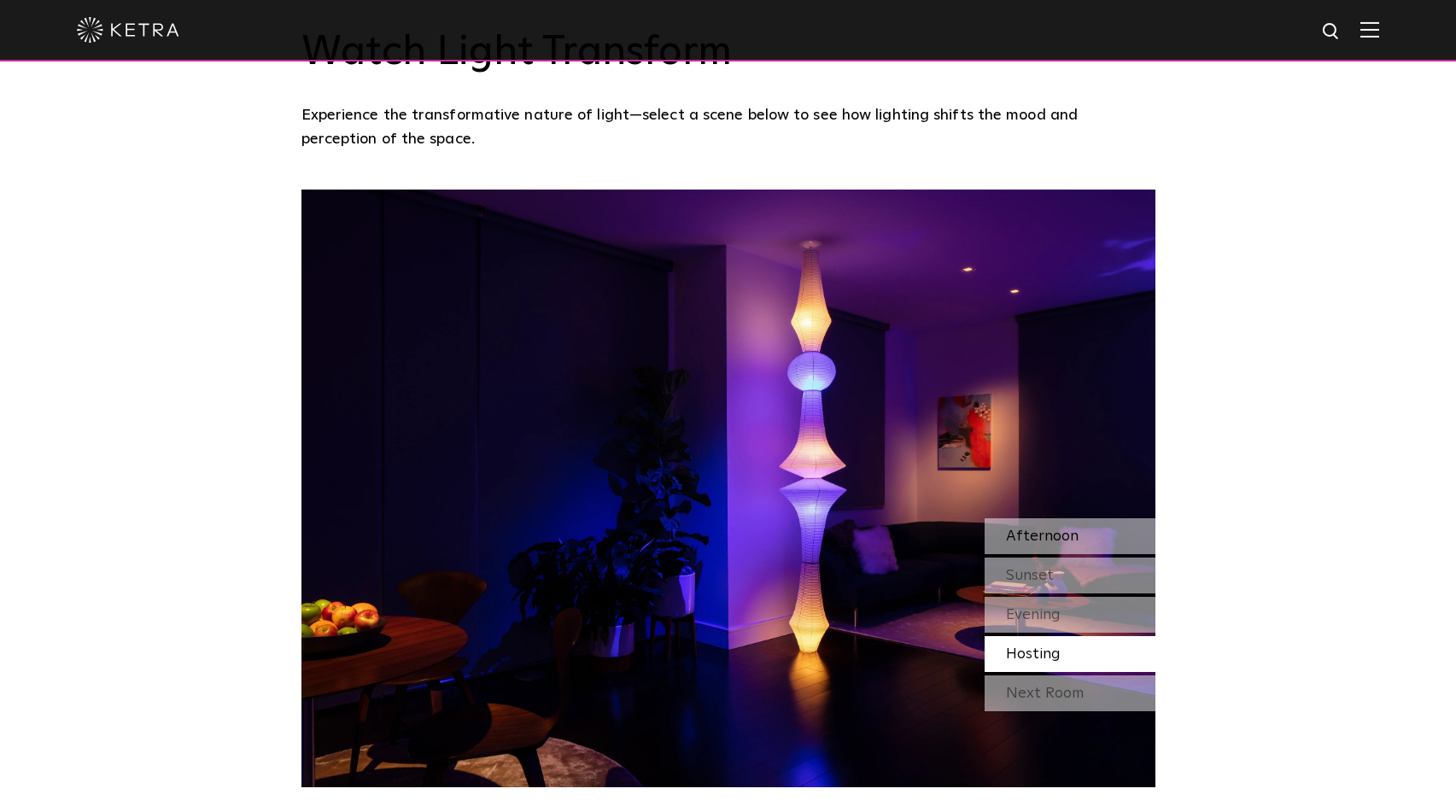
click at [1011, 530] on span "Afternoon" at bounding box center [1041, 536] width 72 height 16
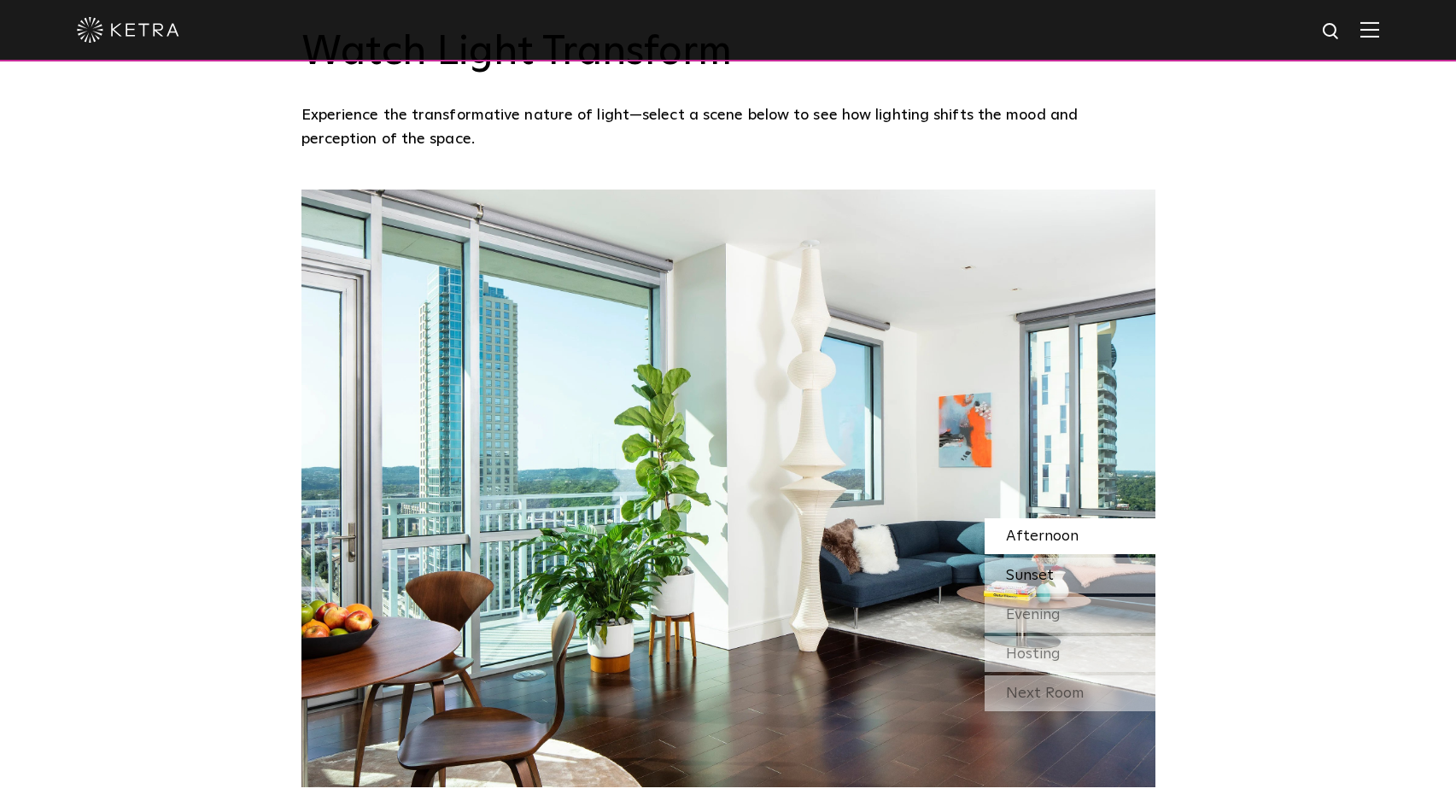
click at [1044, 574] on span "Sunset" at bounding box center [1029, 575] width 48 height 16
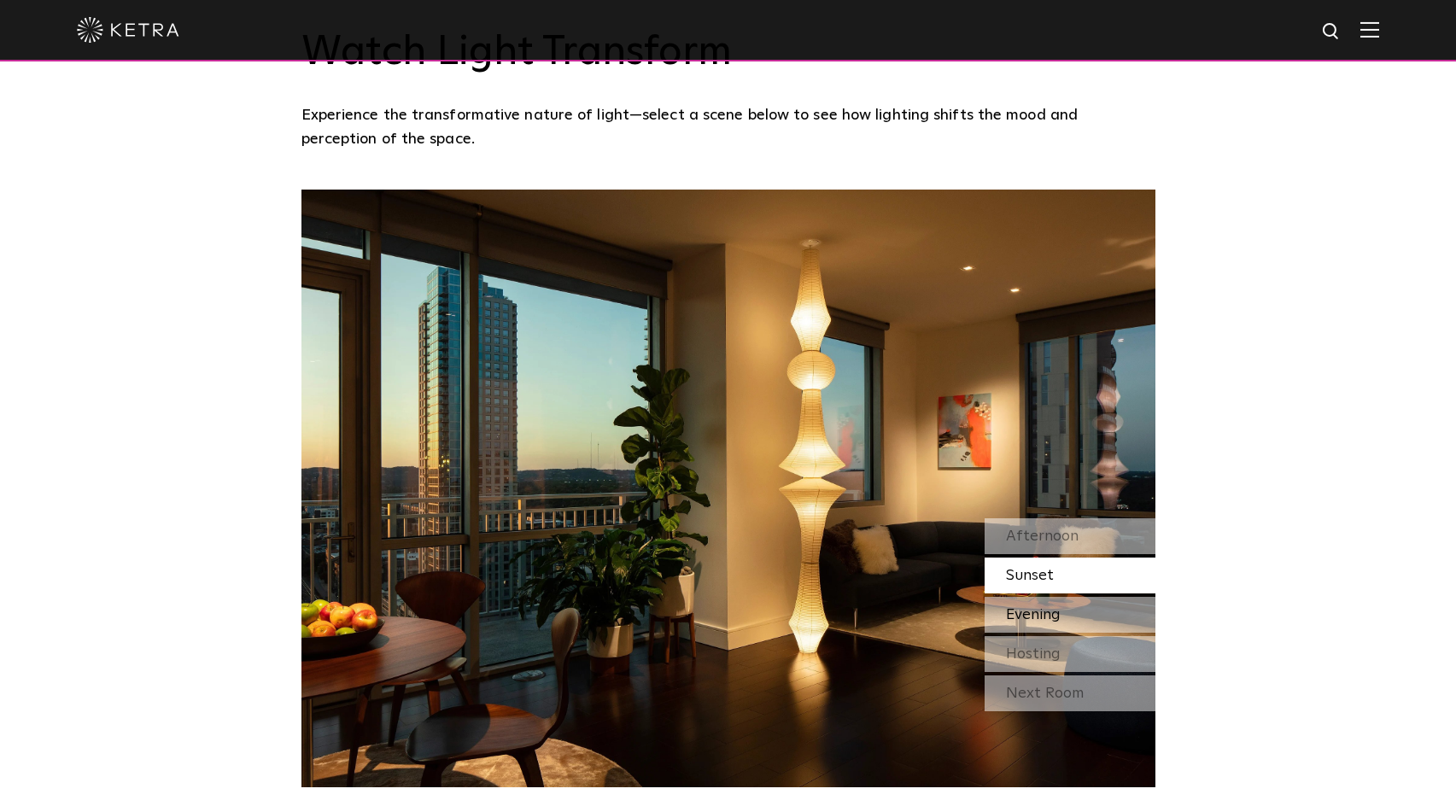
click at [1061, 618] on div "Evening" at bounding box center [1070, 614] width 170 height 36
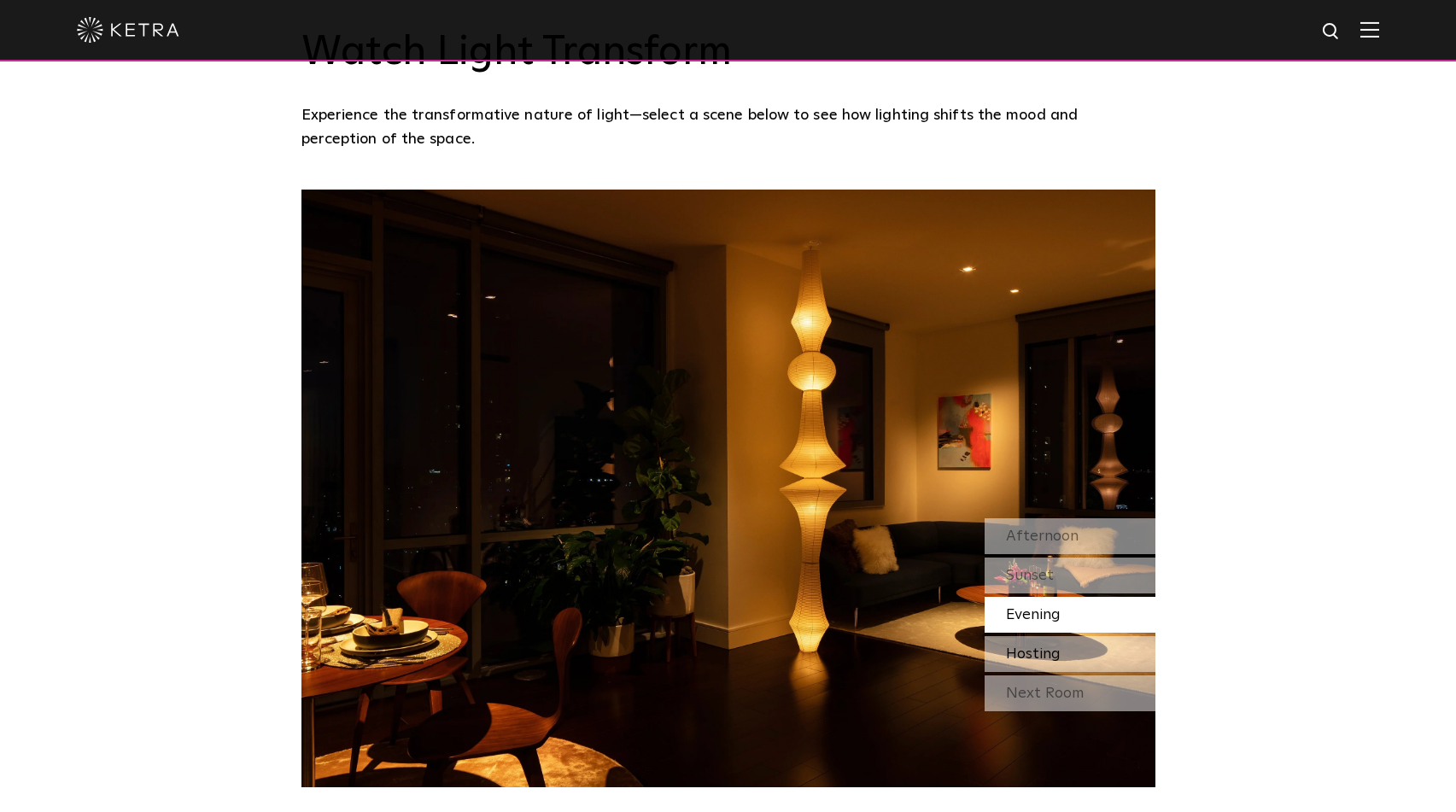
click at [1045, 646] on span "Hosting" at bounding box center [1033, 654] width 55 height 16
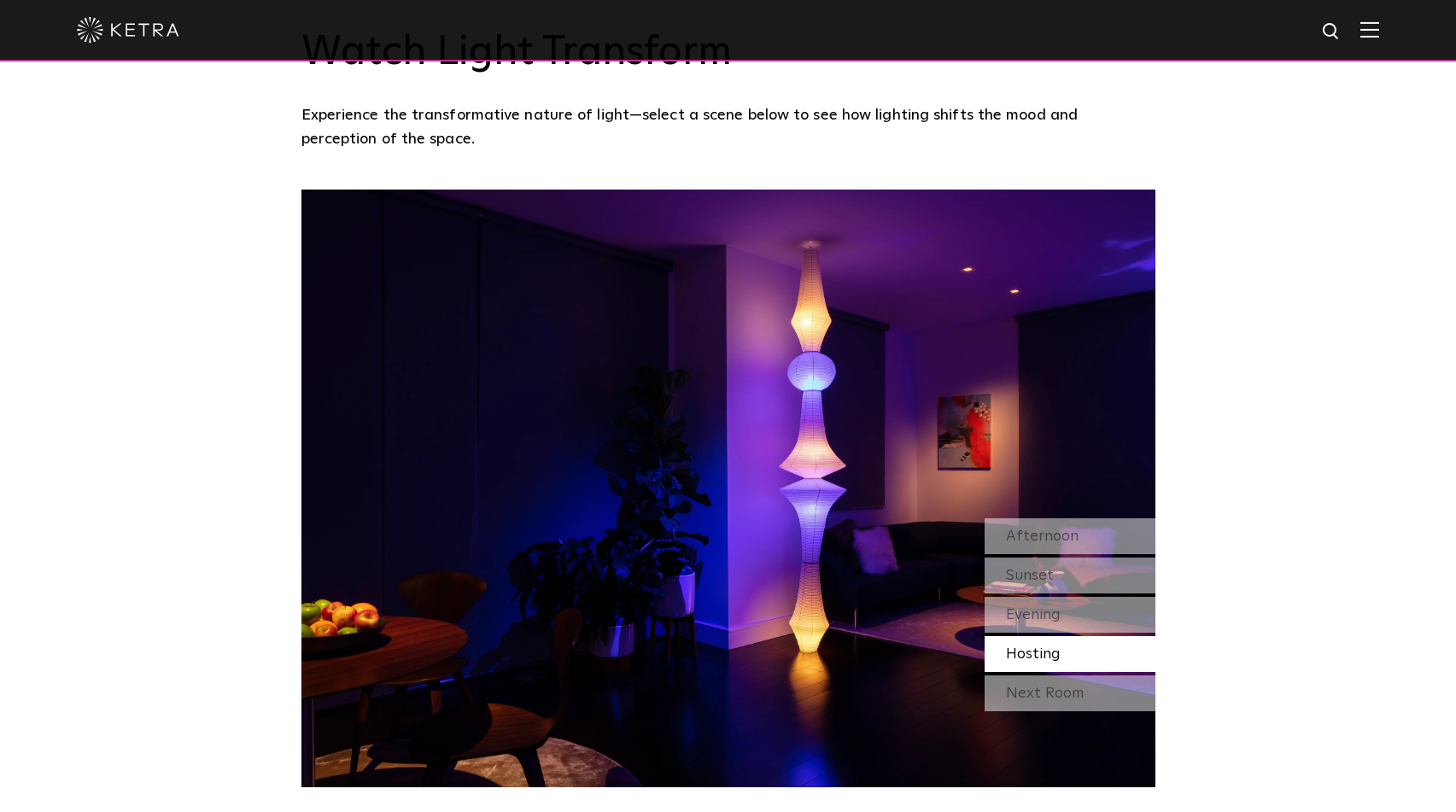
click at [1251, 564] on div "Watch Light Transform Experience the transformative nature of light—select a sc…" at bounding box center [728, 369] width 1456 height 836
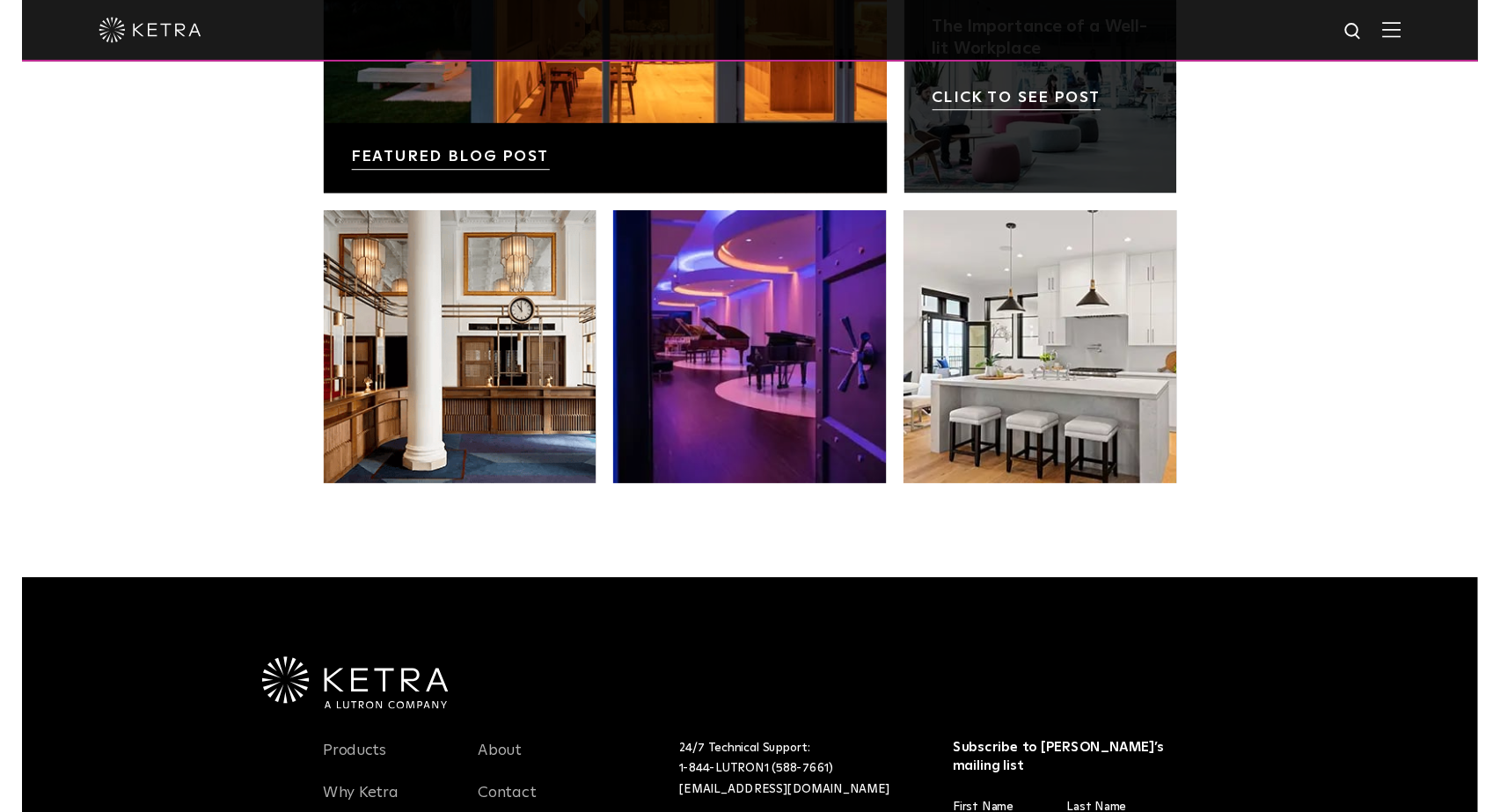
scroll to position [3255, 0]
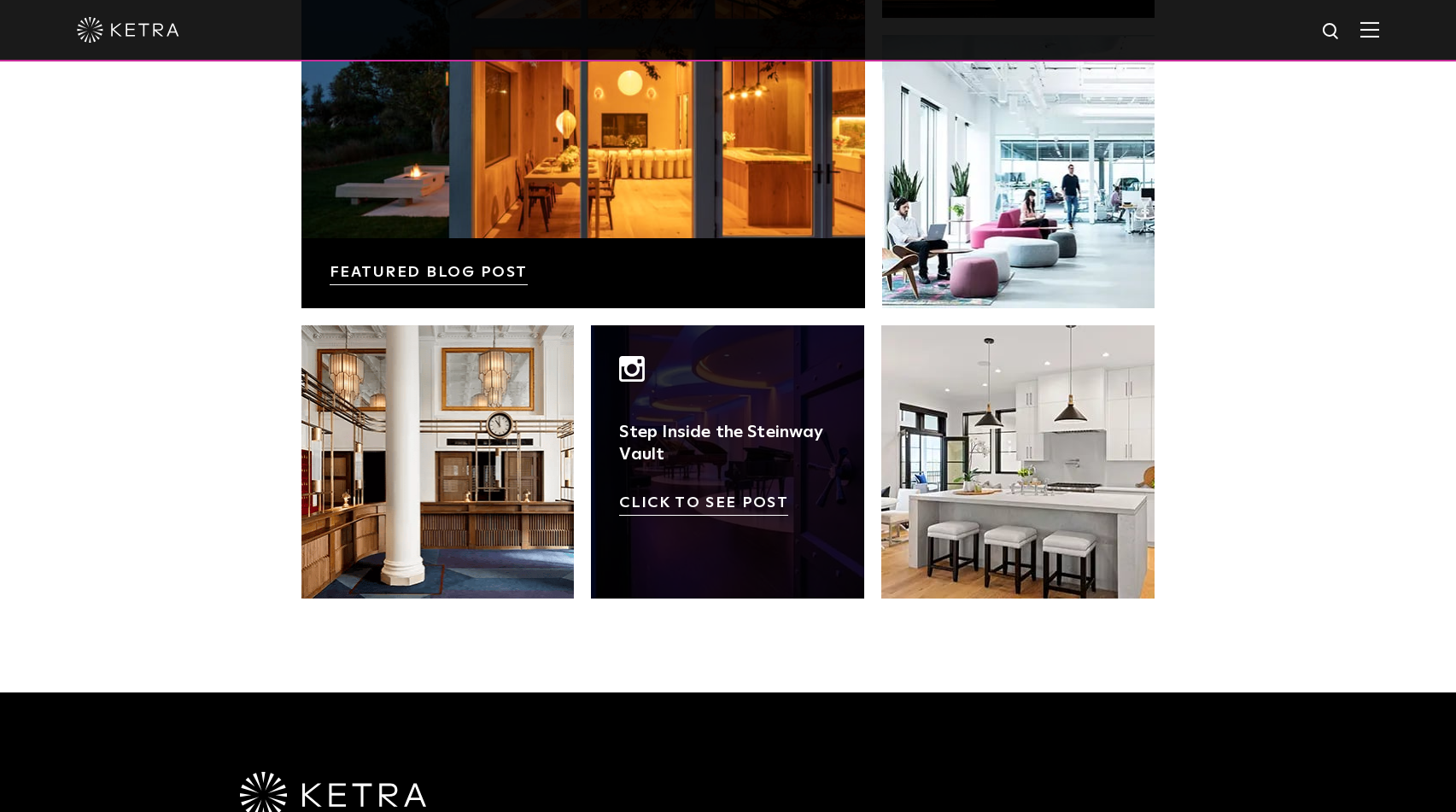
click at [706, 493] on link at bounding box center [727, 461] width 273 height 273
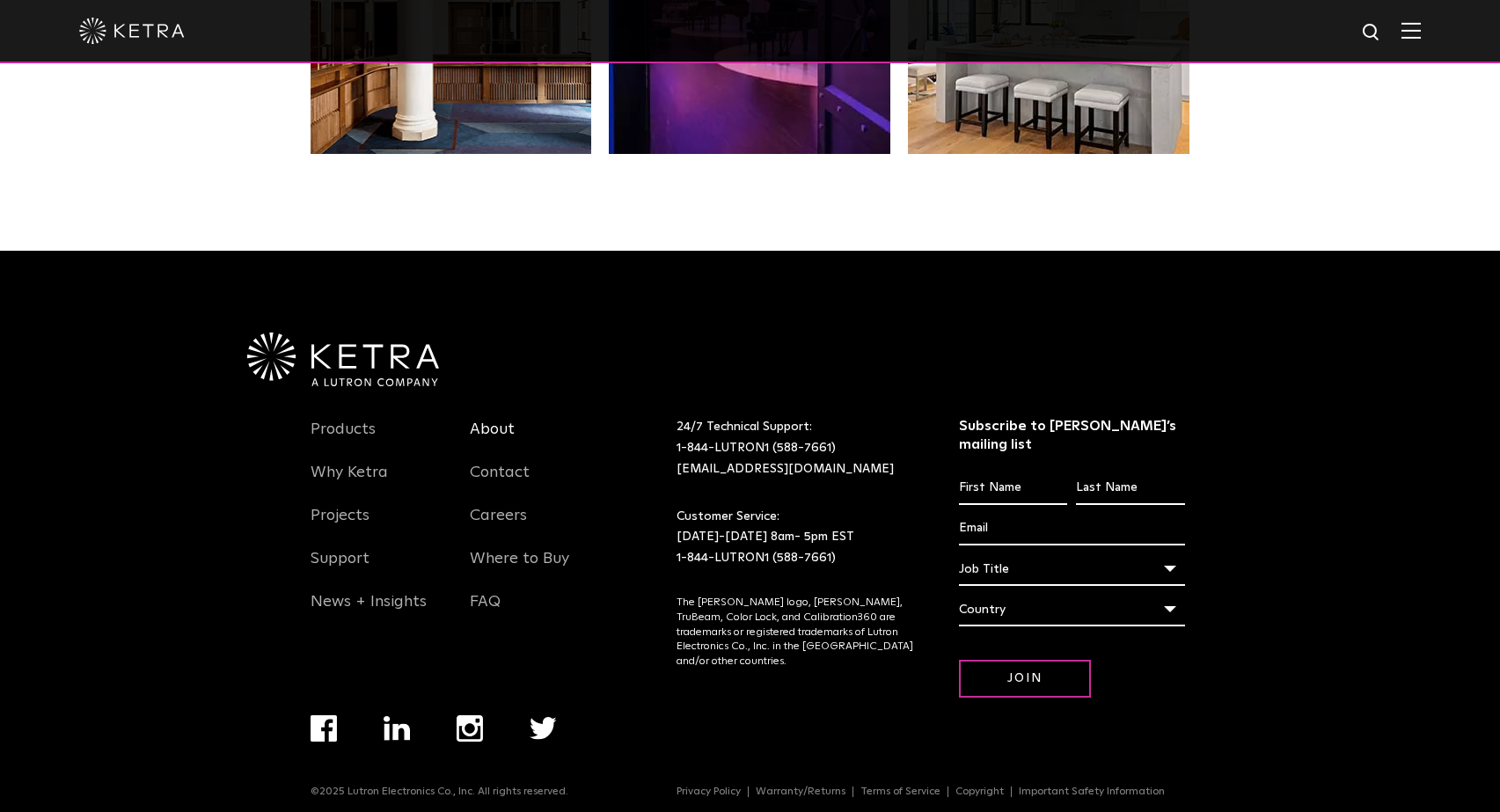
scroll to position [3691, 0]
click at [339, 428] on link "Products" at bounding box center [342, 440] width 65 height 41
